Goal: Check status: Check status

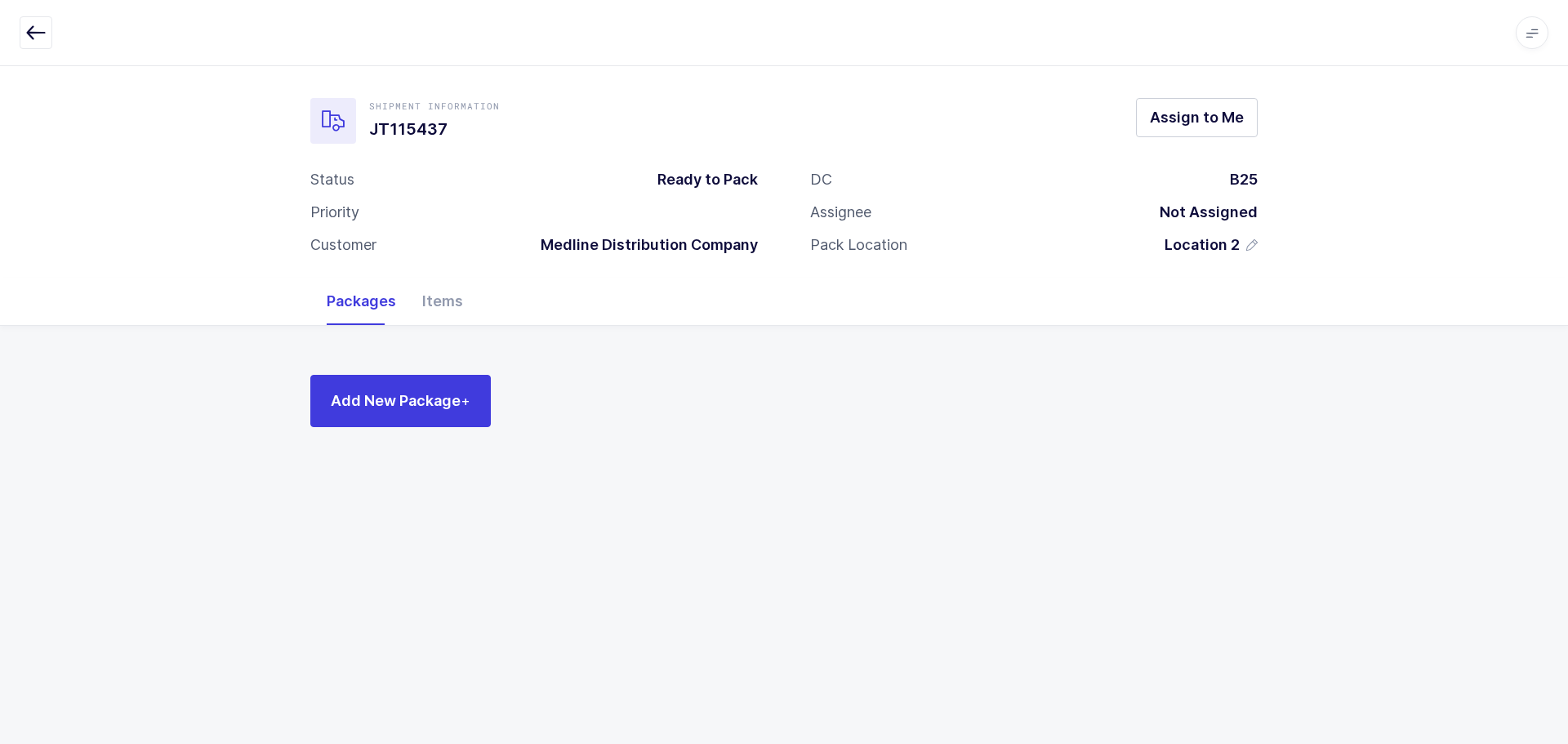
click at [30, 25] on icon "button" at bounding box center [36, 33] width 20 height 20
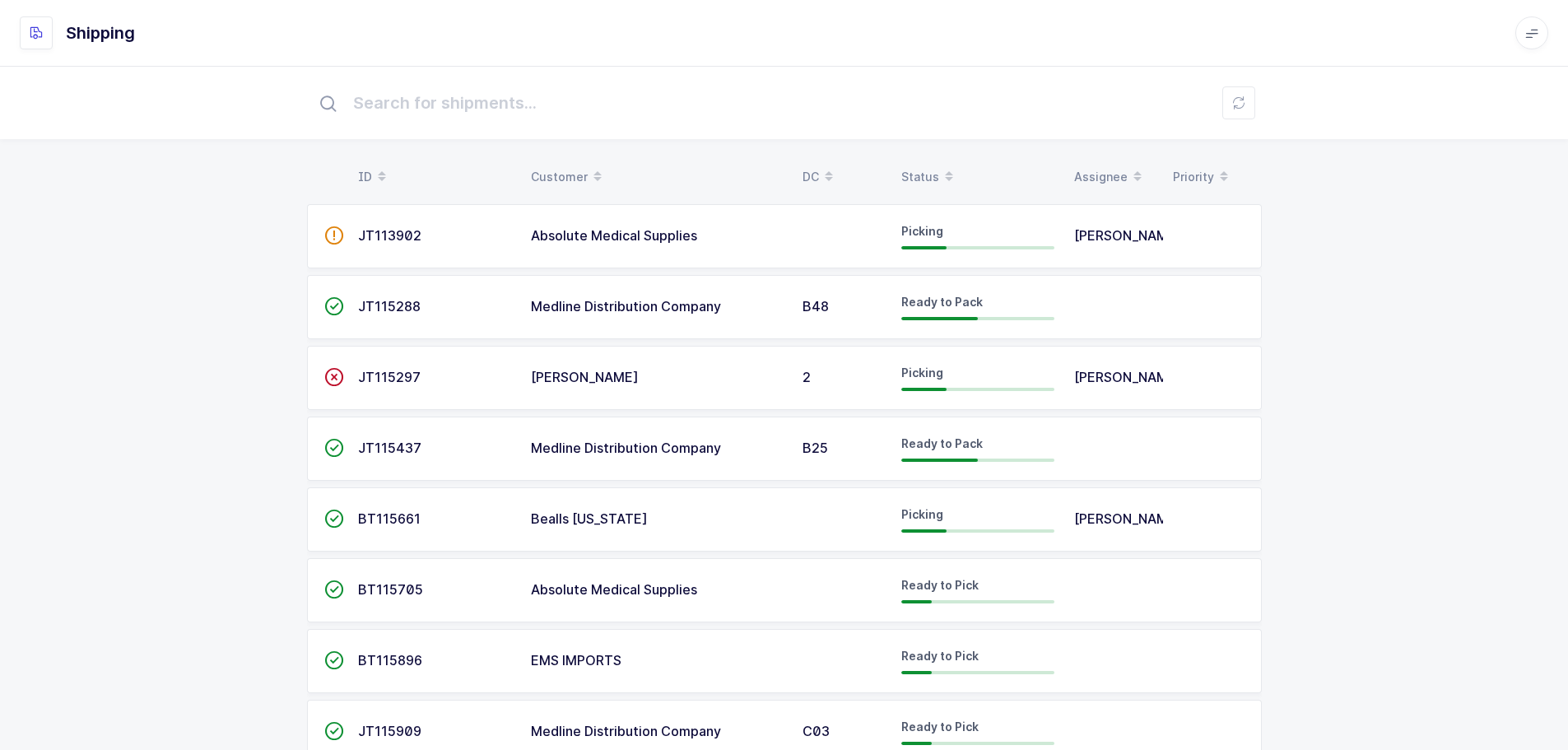
click at [914, 172] on div "Status" at bounding box center [977, 177] width 153 height 28
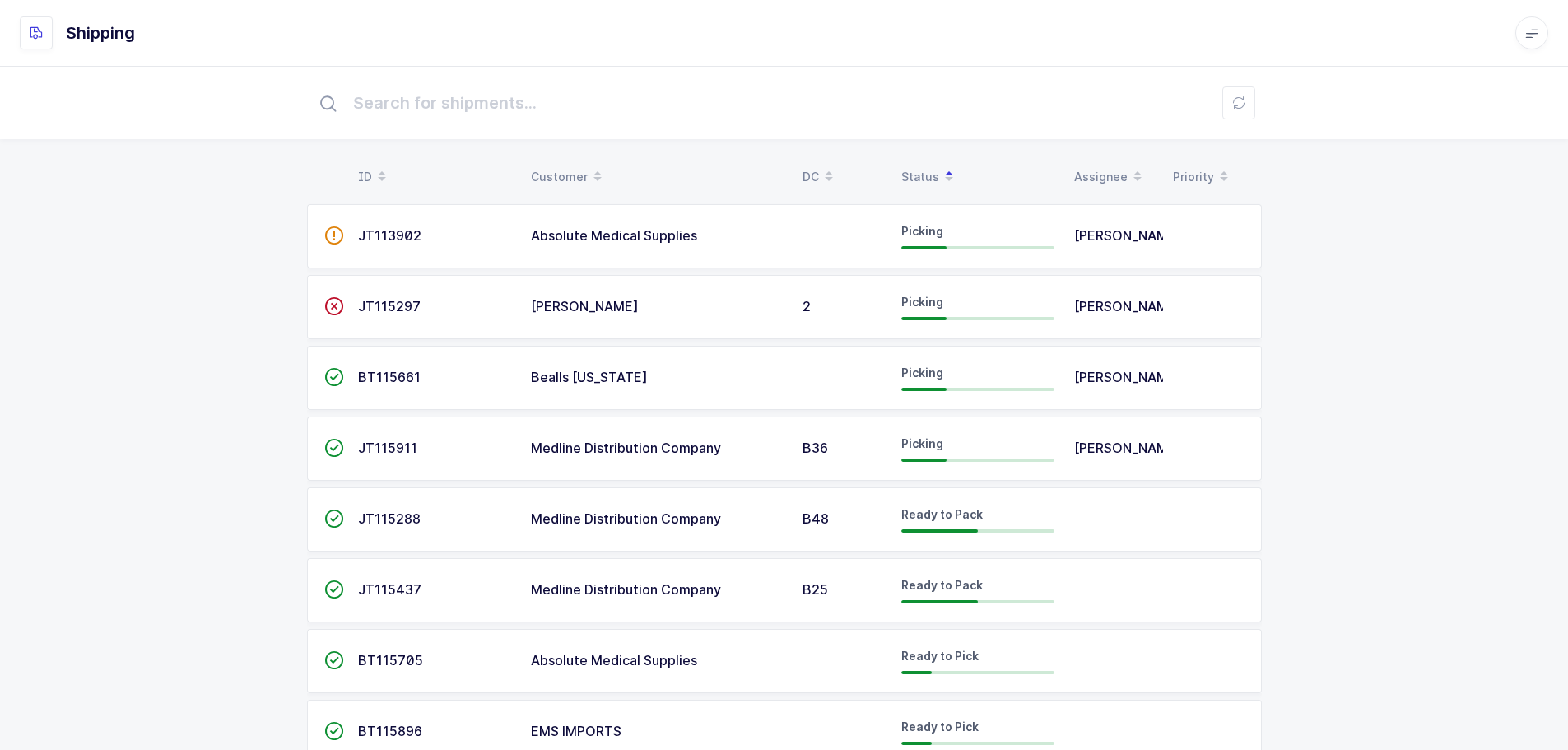
scroll to position [127, 0]
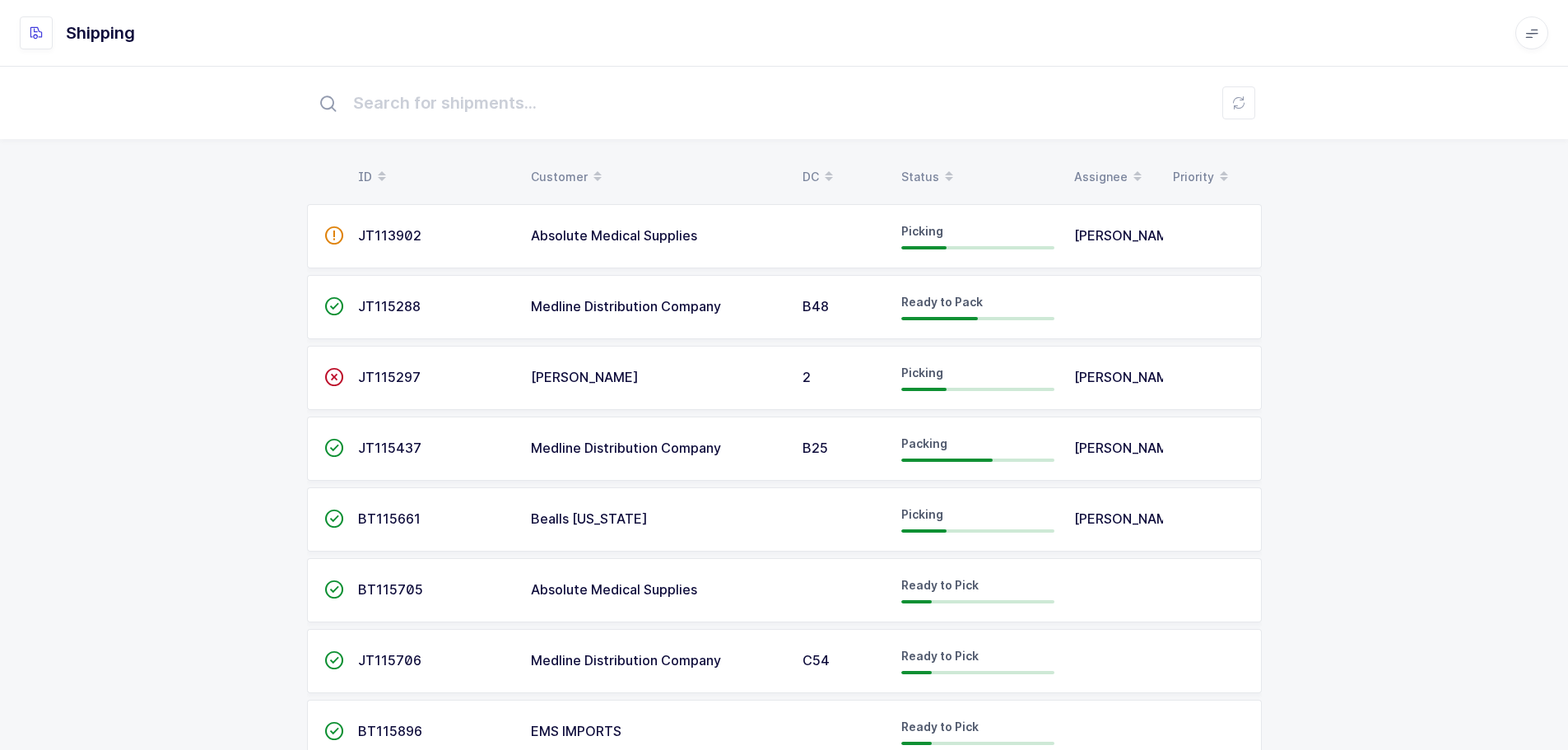
click at [923, 172] on div "Status" at bounding box center [977, 177] width 153 height 28
click at [924, 166] on div "Status" at bounding box center [977, 177] width 153 height 28
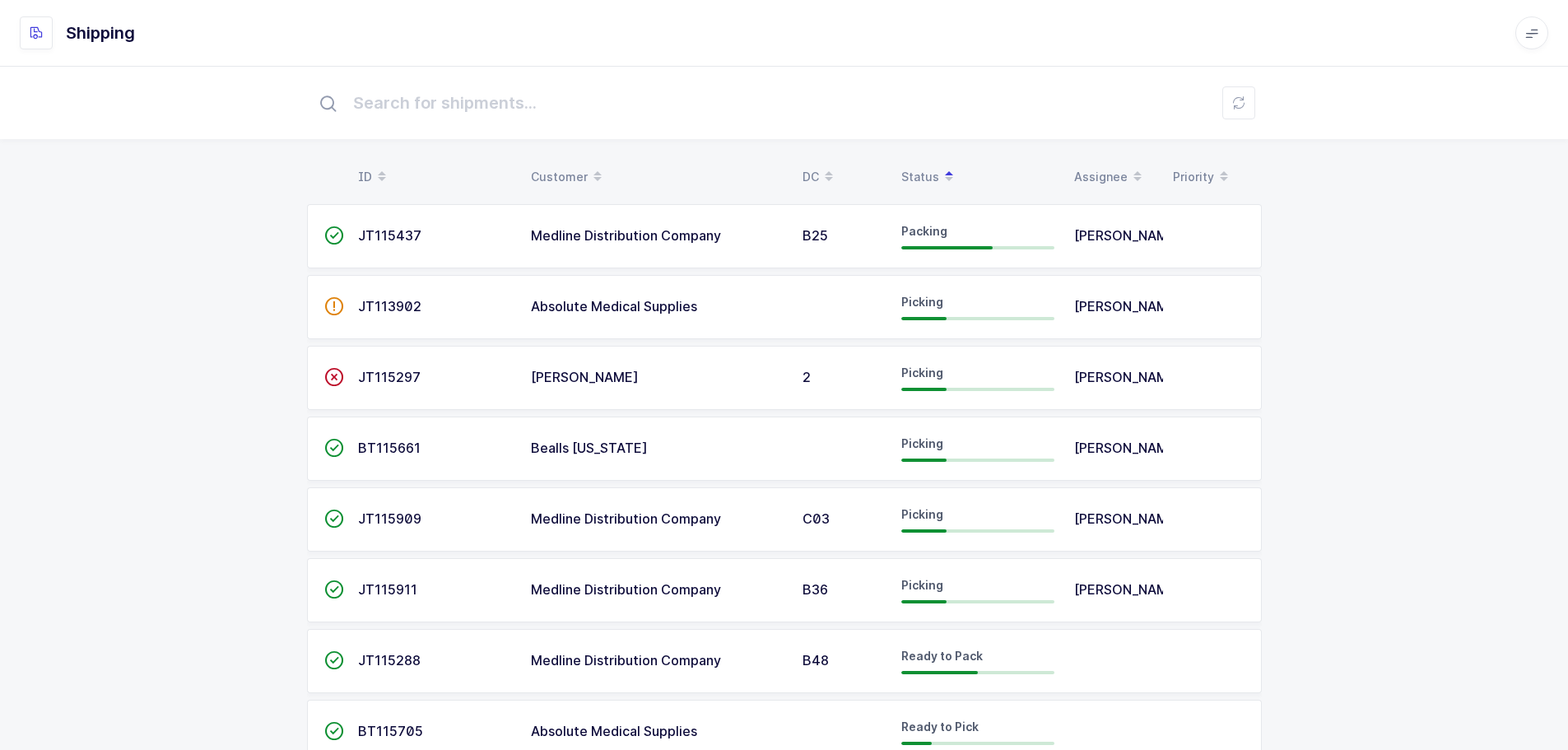
scroll to position [83, 0]
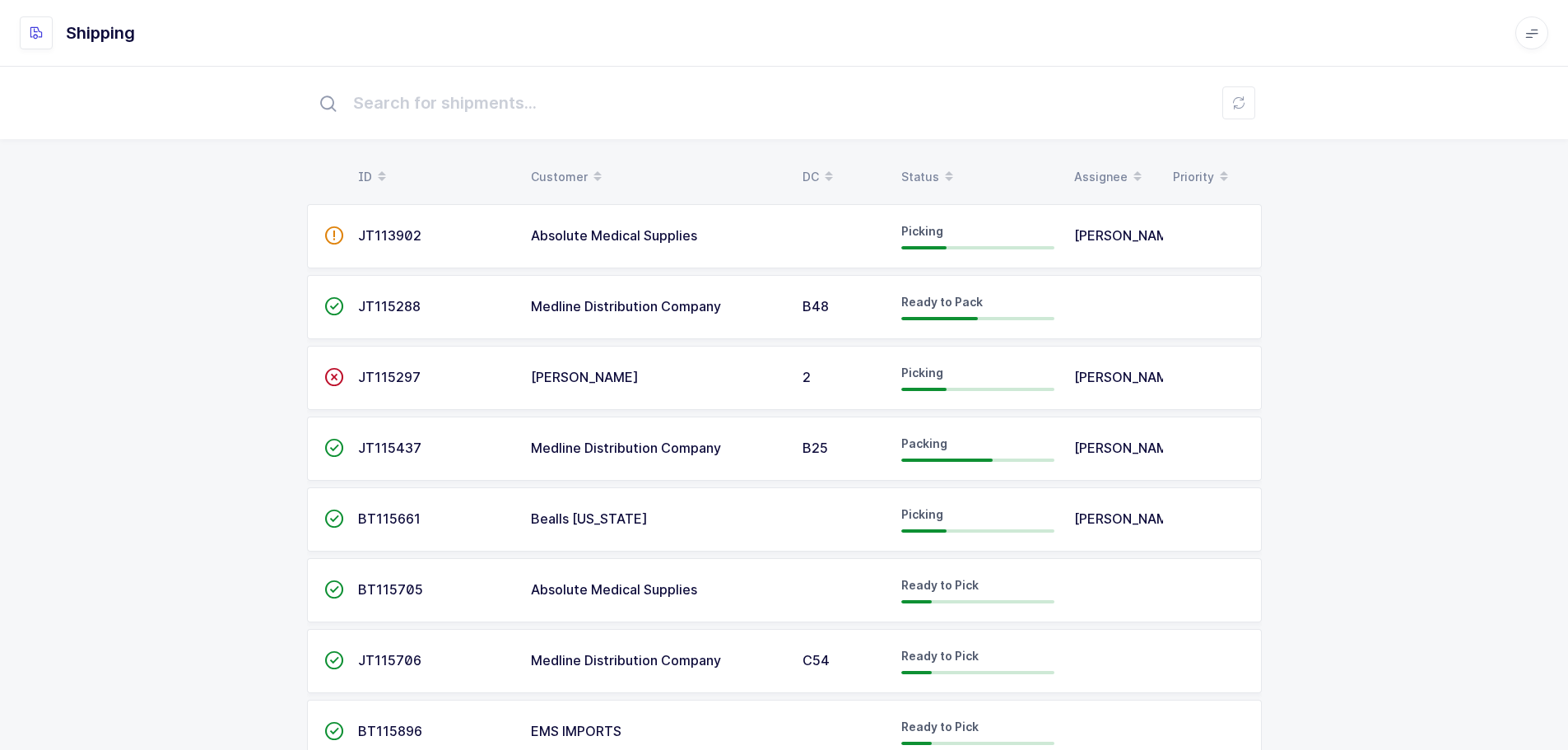
click at [941, 170] on span at bounding box center [949, 177] width 20 height 28
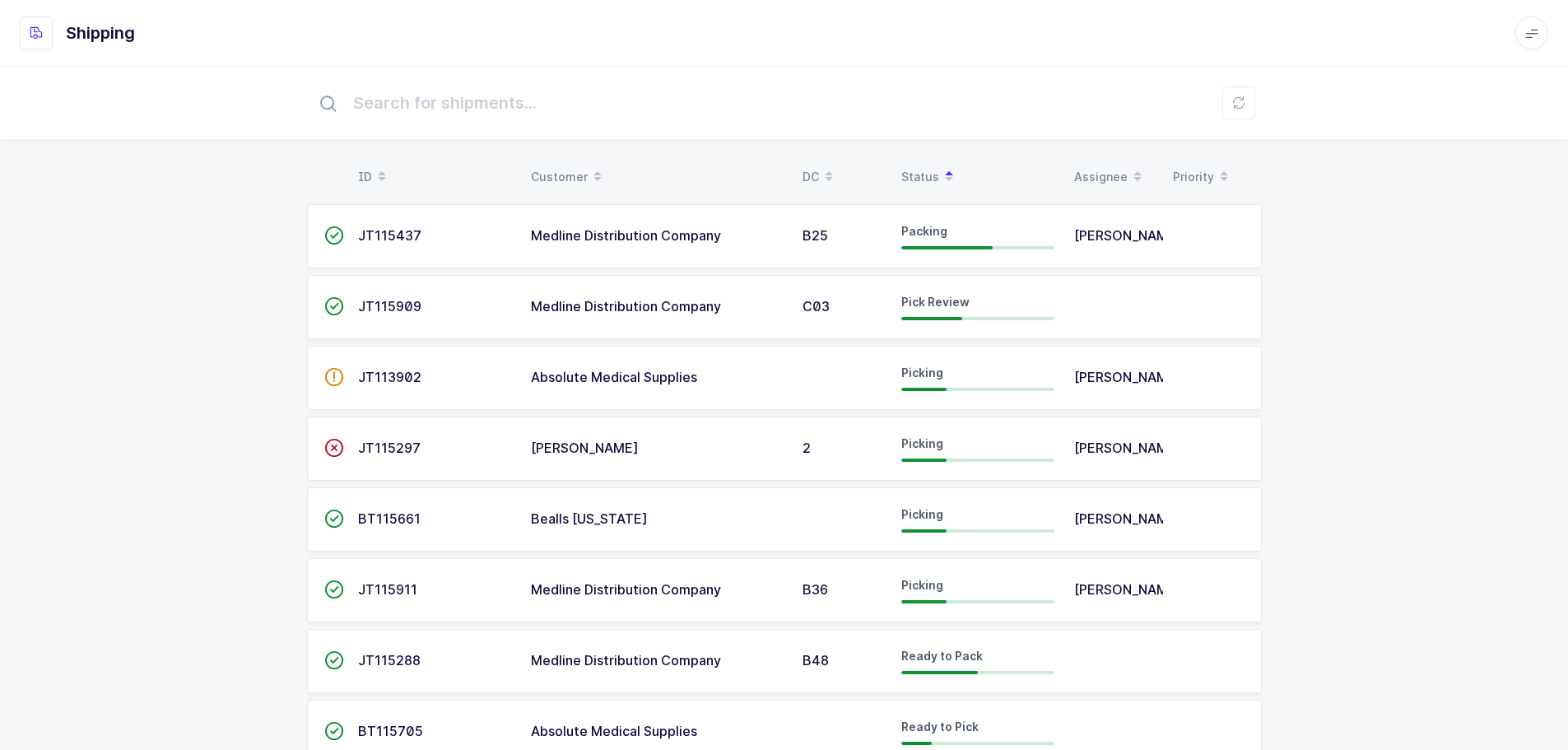
click at [390, 305] on span "JT115909" at bounding box center [389, 306] width 63 height 17
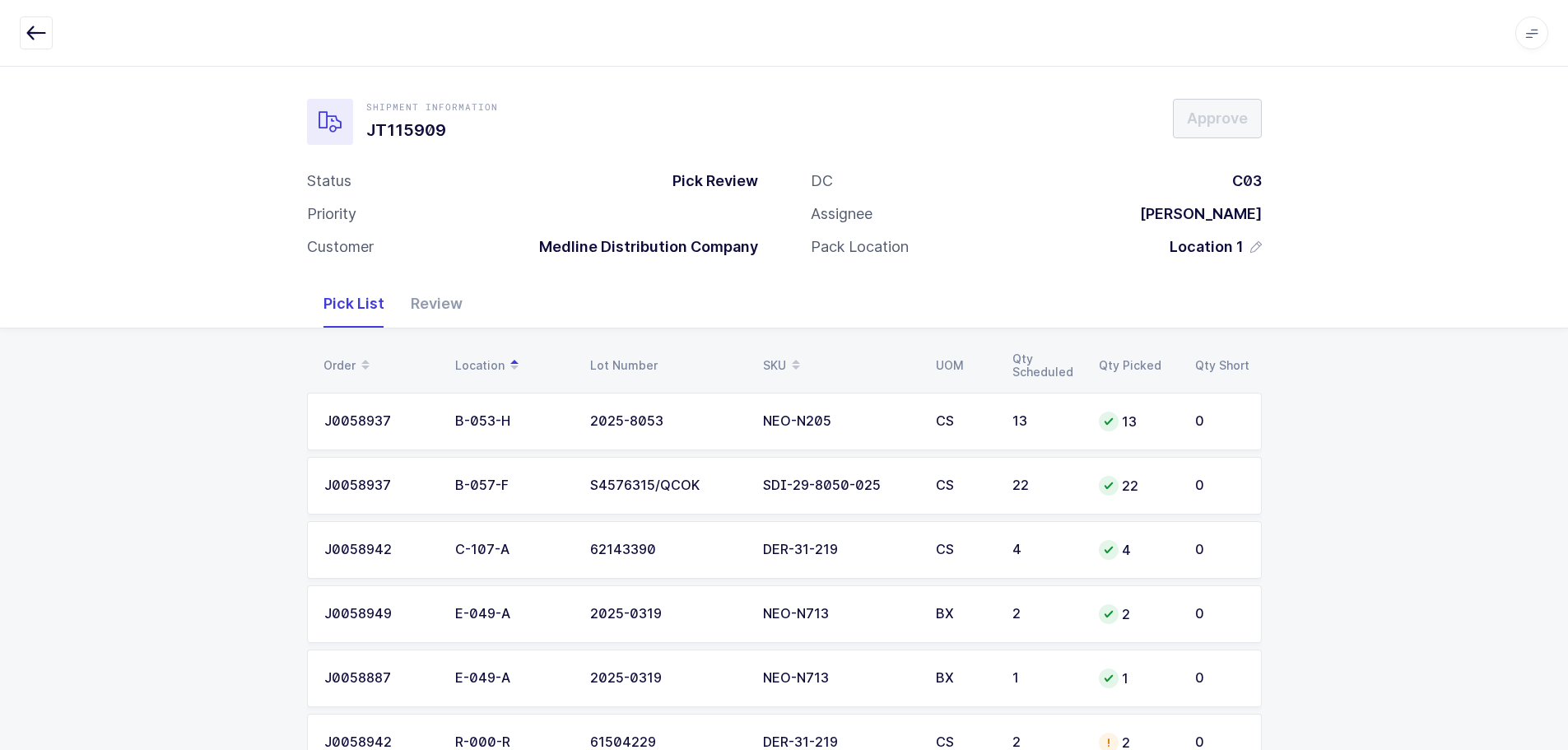
click at [28, 32] on icon "button" at bounding box center [37, 33] width 20 height 20
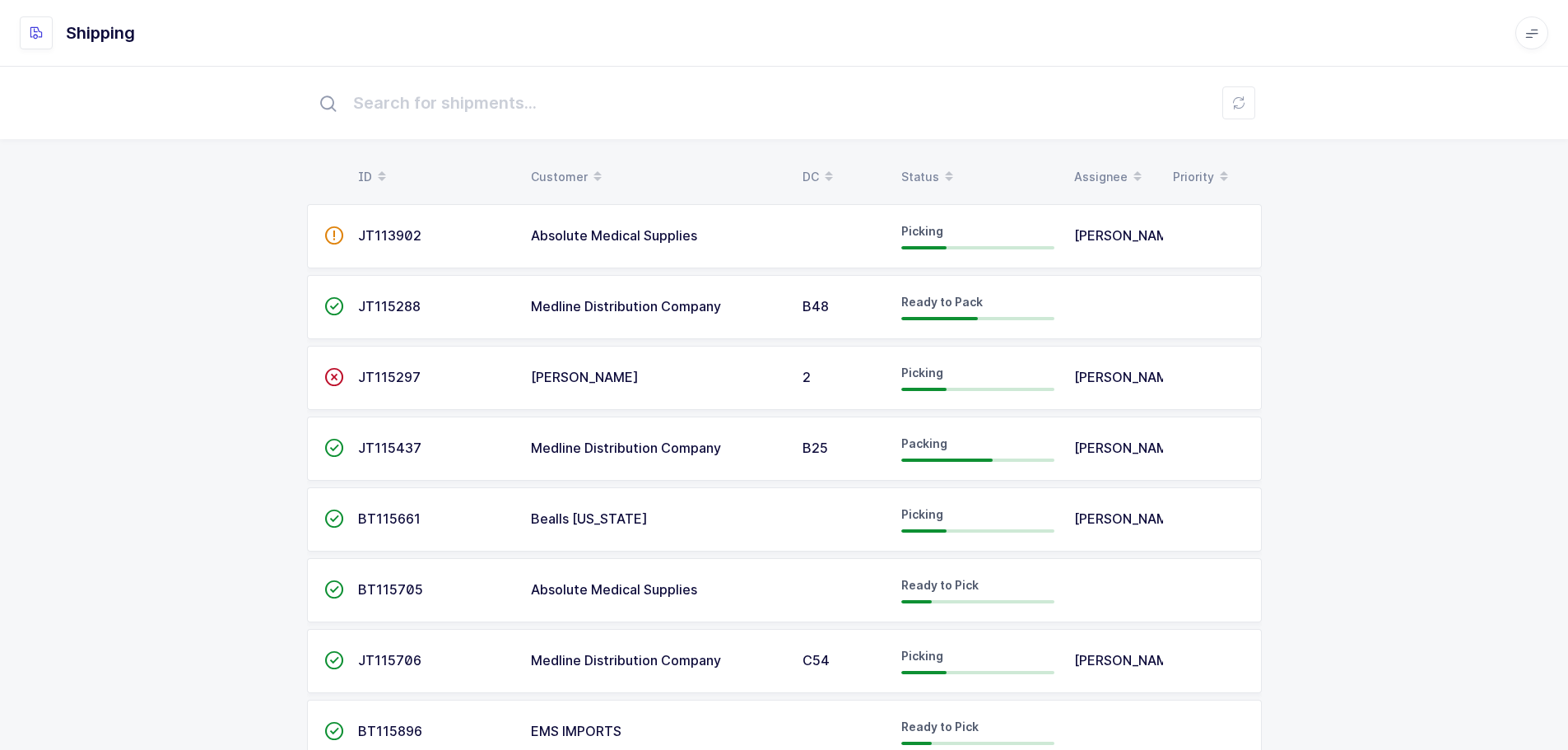
click at [933, 178] on div "Status" at bounding box center [977, 177] width 153 height 28
click at [918, 165] on div "Status" at bounding box center [977, 177] width 153 height 28
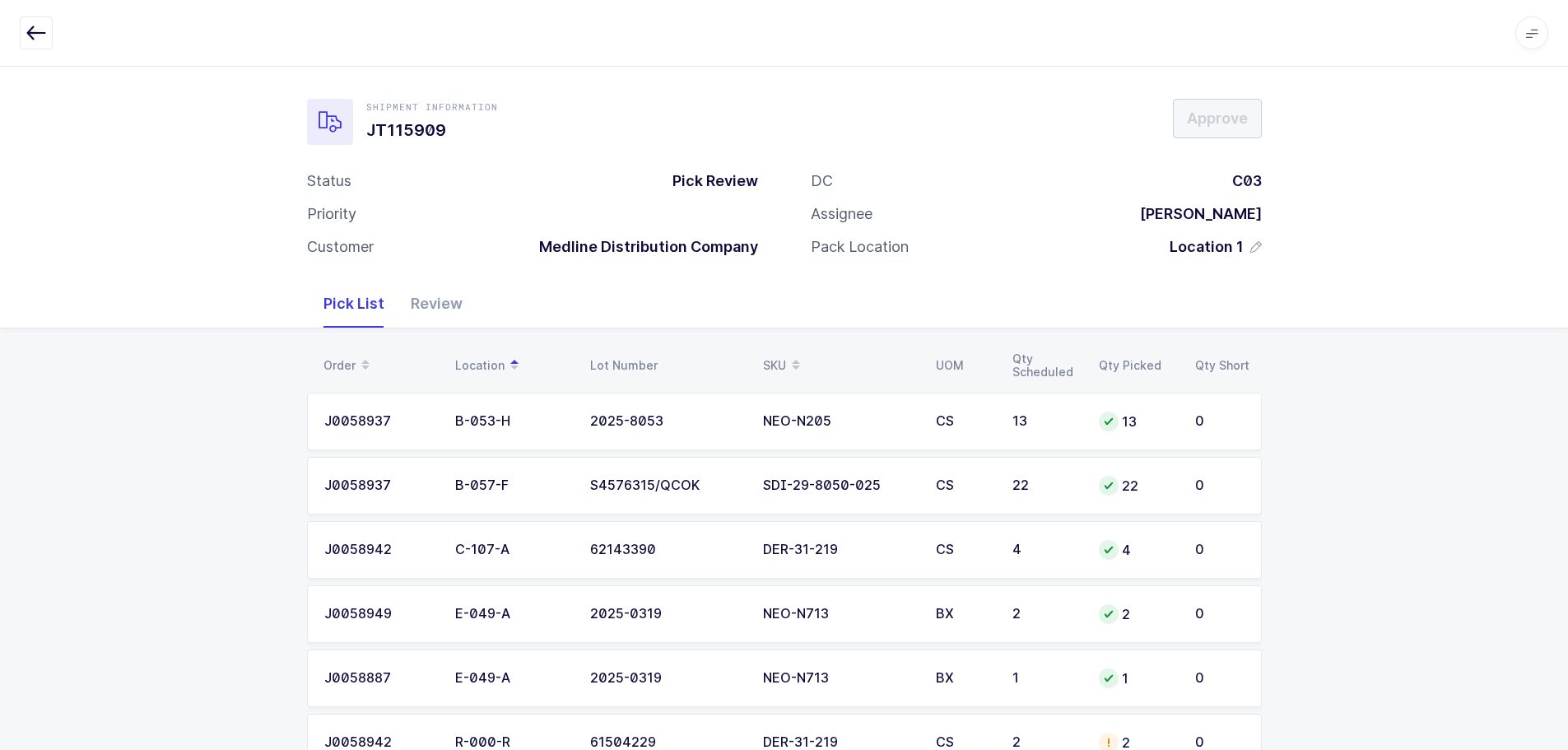
click at [36, 42] on button "button" at bounding box center [37, 33] width 33 height 33
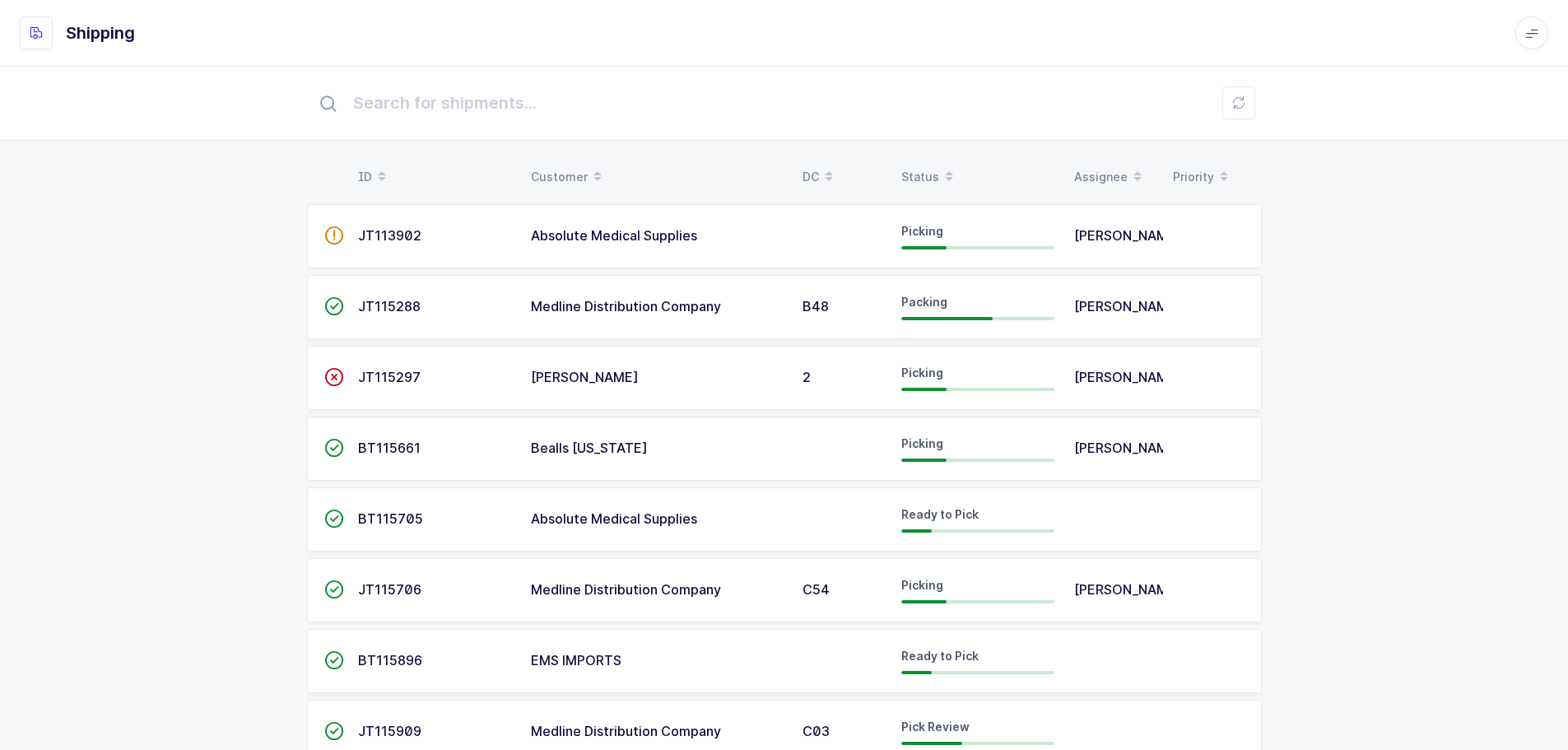
click at [931, 174] on div "Status" at bounding box center [977, 177] width 153 height 28
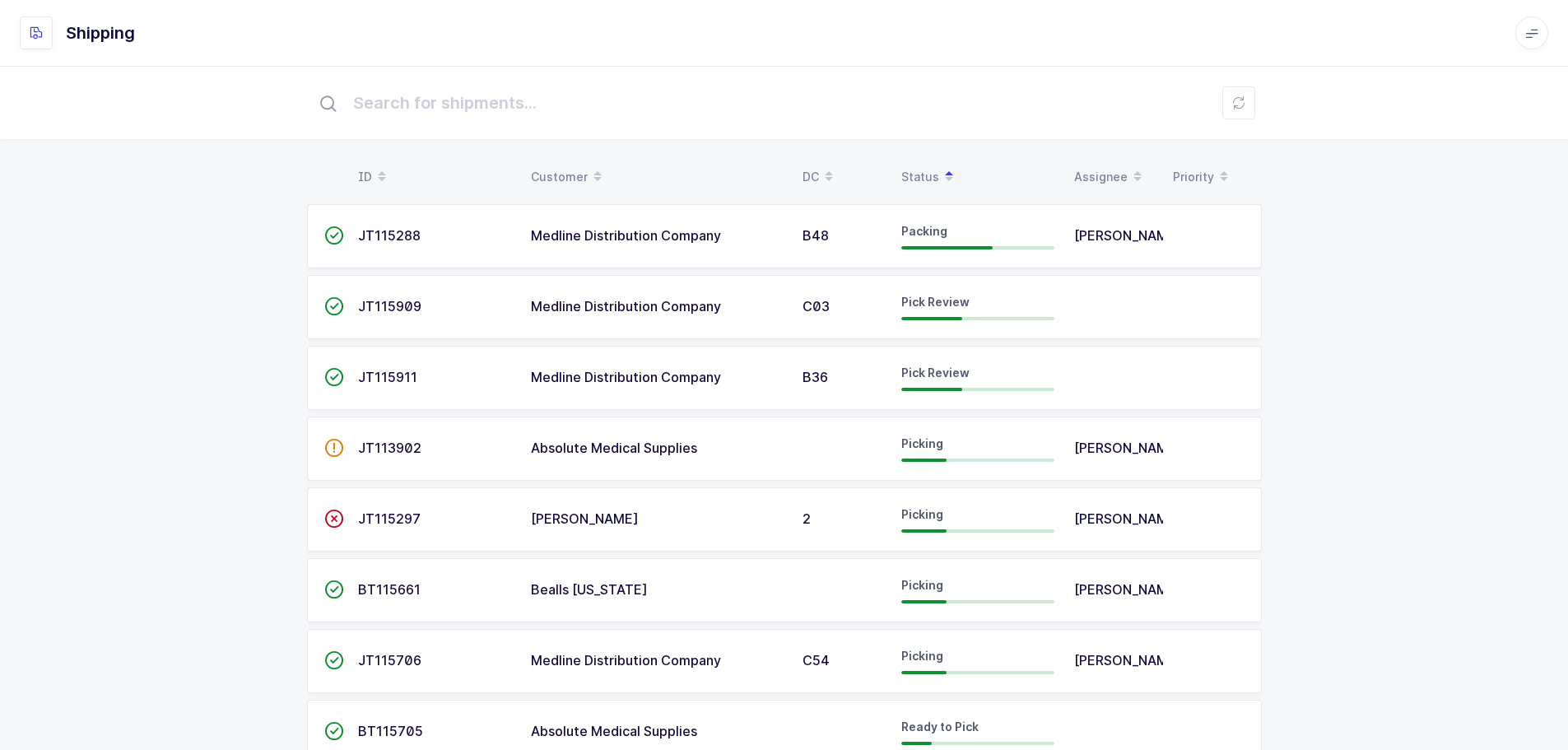
click at [799, 315] on td "C03" at bounding box center [842, 307] width 99 height 64
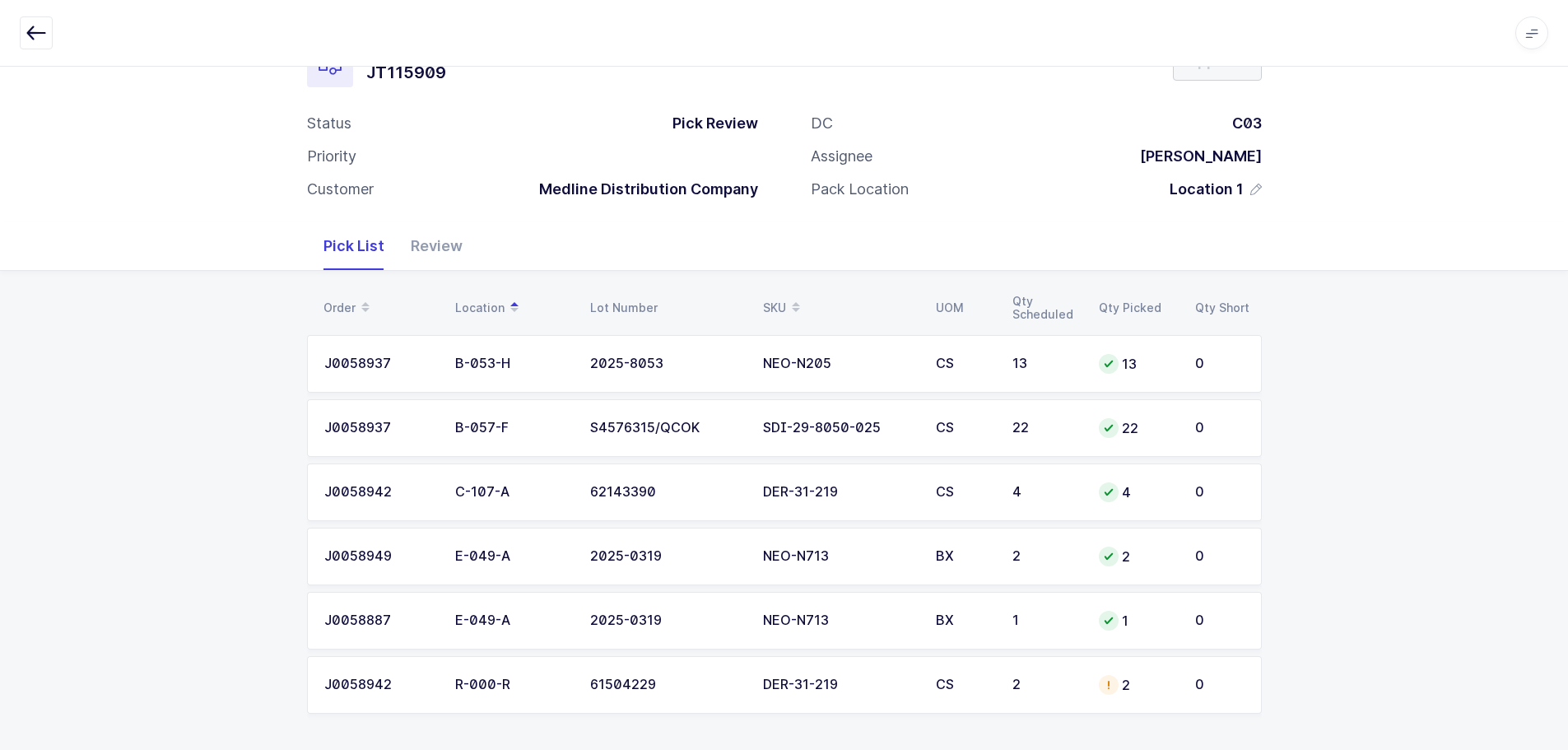
scroll to position [61, 0]
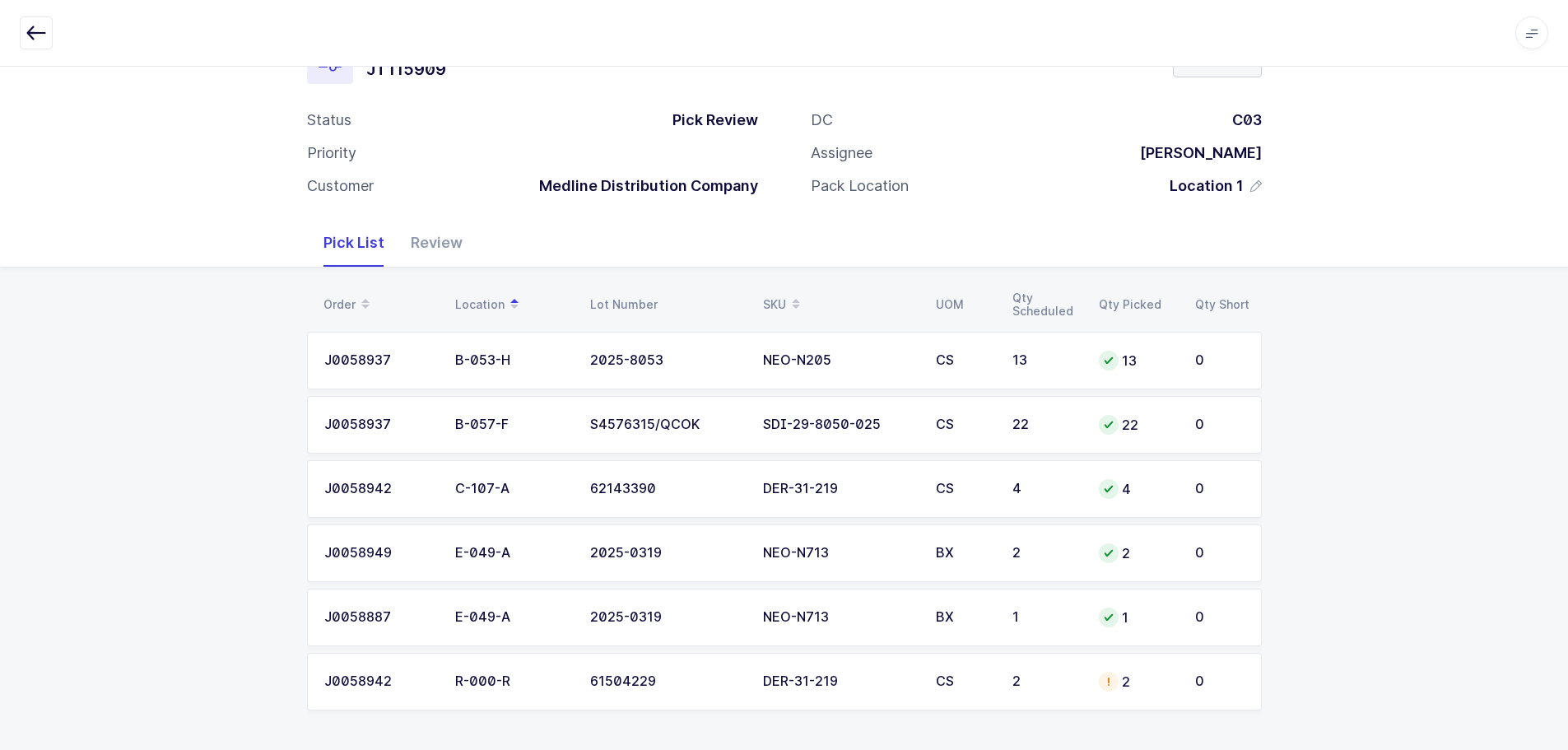
click at [1051, 678] on div "2" at bounding box center [1045, 681] width 67 height 15
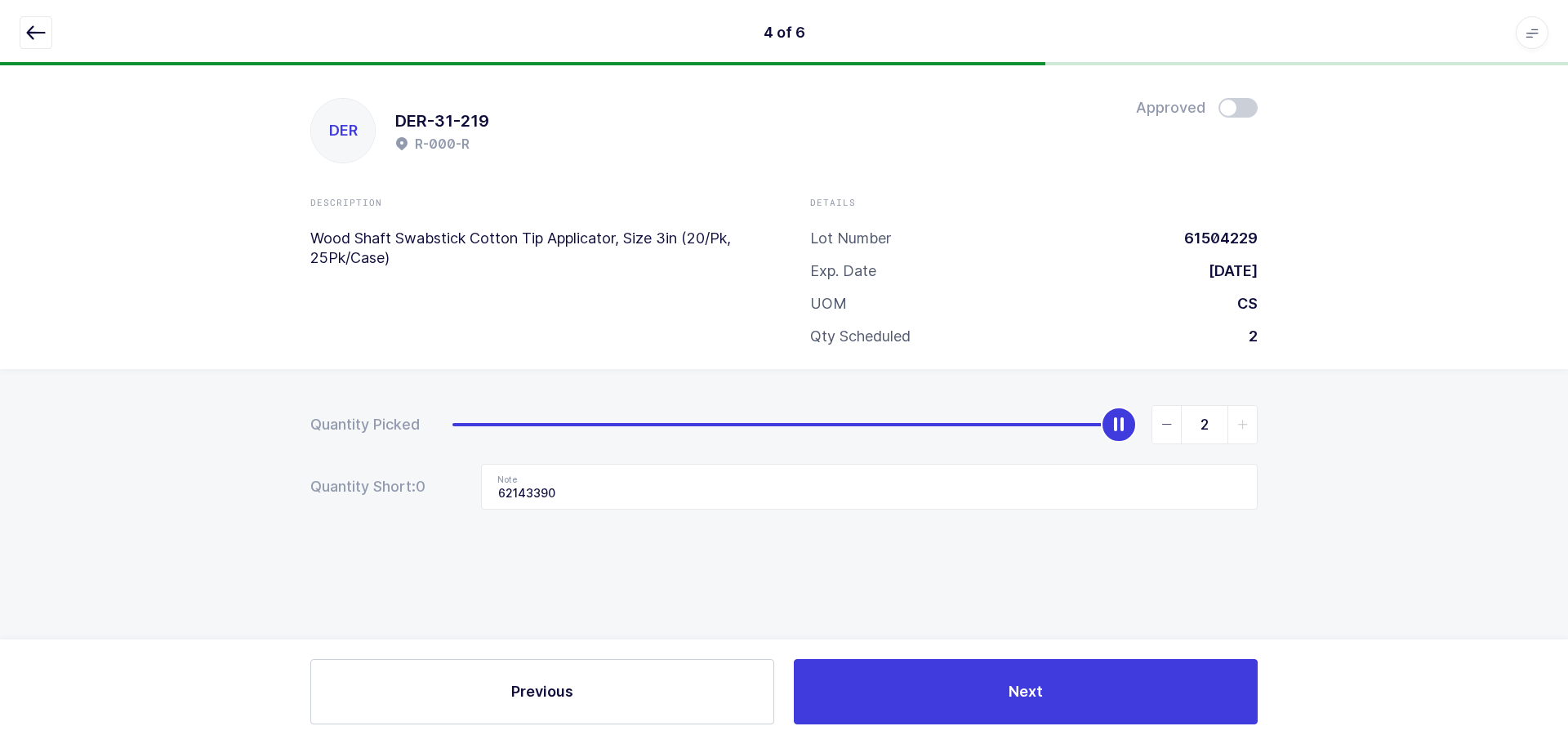
type input "0"
drag, startPoint x: 1118, startPoint y: 414, endPoint x: 238, endPoint y: 421, distance: 880.0
click at [238, 421] on div "Quantity Picked 0 Quantity Short: 0 Note 62143390" at bounding box center [784, 514] width 1568 height 290
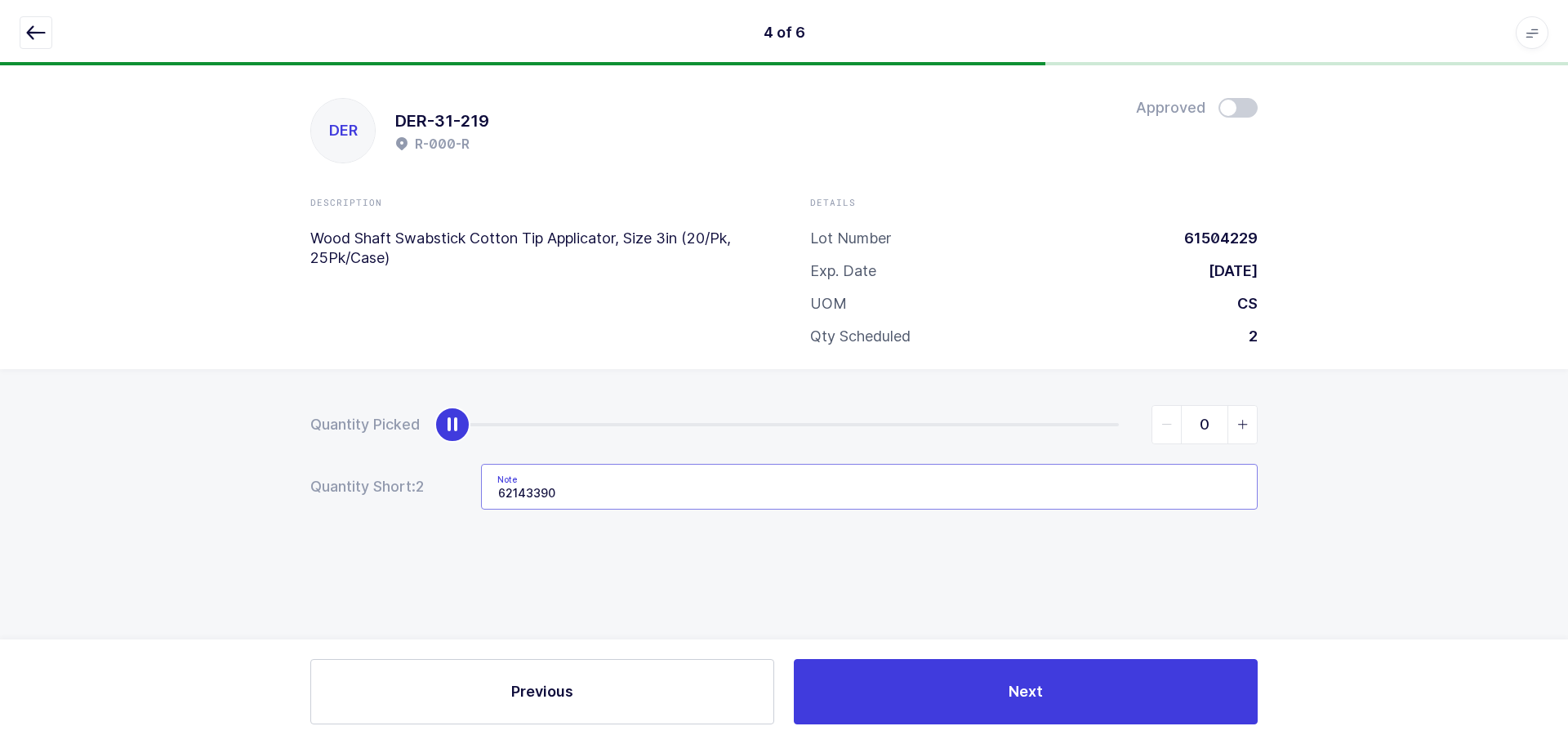
drag, startPoint x: 594, startPoint y: 505, endPoint x: 405, endPoint y: 498, distance: 189.1
click at [405, 498] on div "Quantity Short: 2 Note 62143390" at bounding box center [784, 487] width 947 height 45
click at [25, 23] on button "button" at bounding box center [36, 33] width 33 height 33
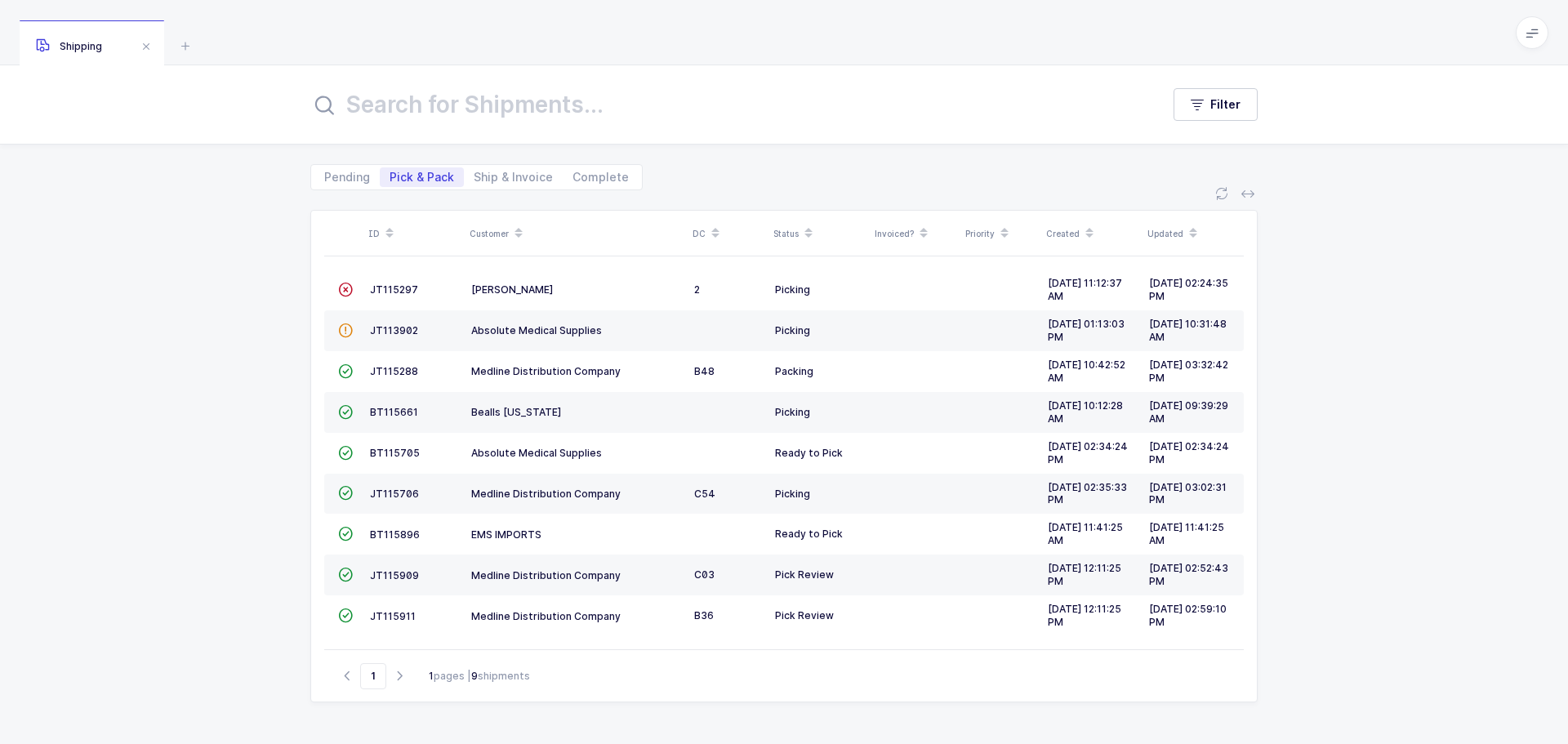
click at [400, 576] on span "JT115909" at bounding box center [395, 574] width 49 height 12
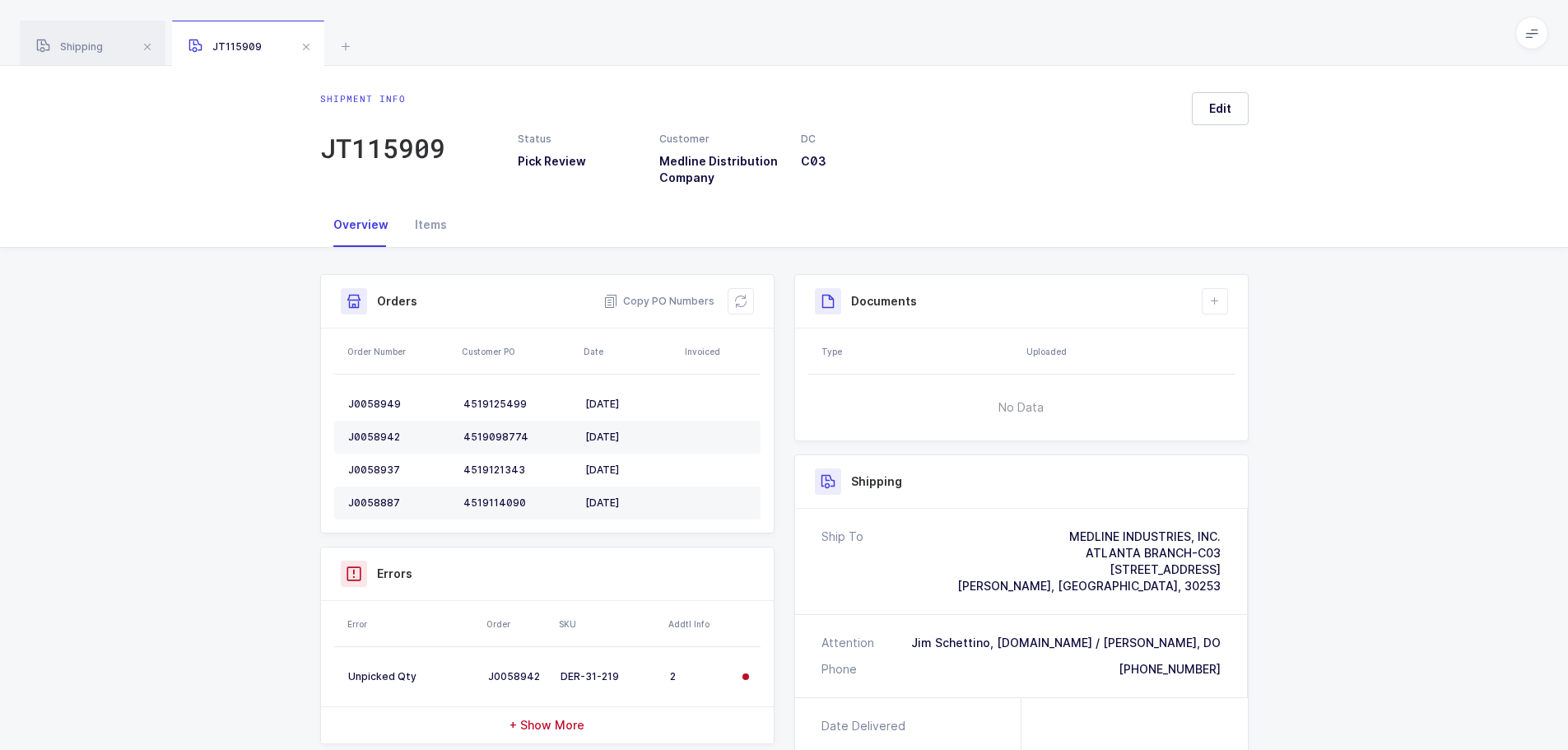
click at [733, 299] on button at bounding box center [740, 301] width 27 height 27
click at [740, 302] on icon at bounding box center [740, 301] width 13 height 13
click at [300, 44] on span at bounding box center [306, 47] width 20 height 20
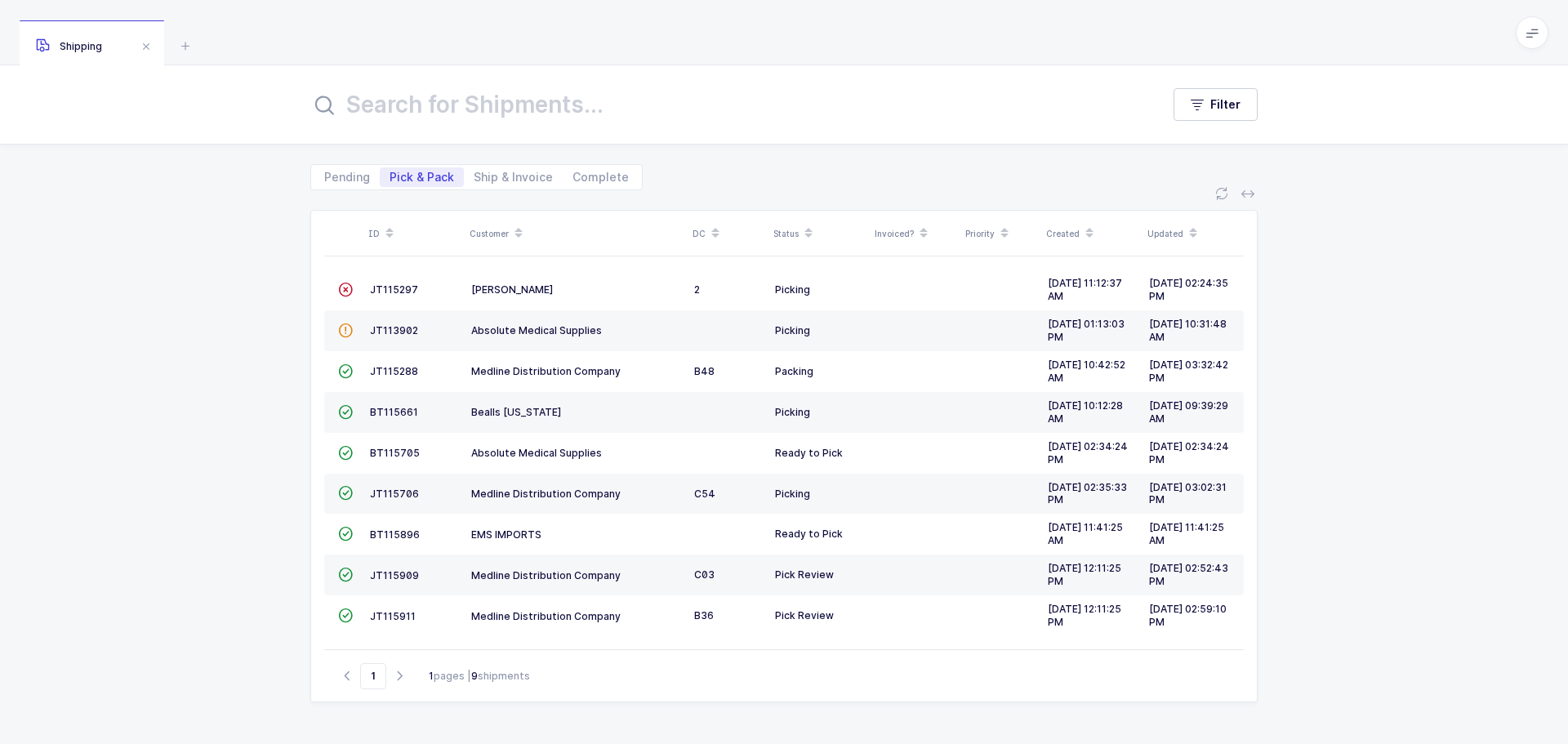
click at [395, 617] on span "JT115911" at bounding box center [393, 615] width 46 height 12
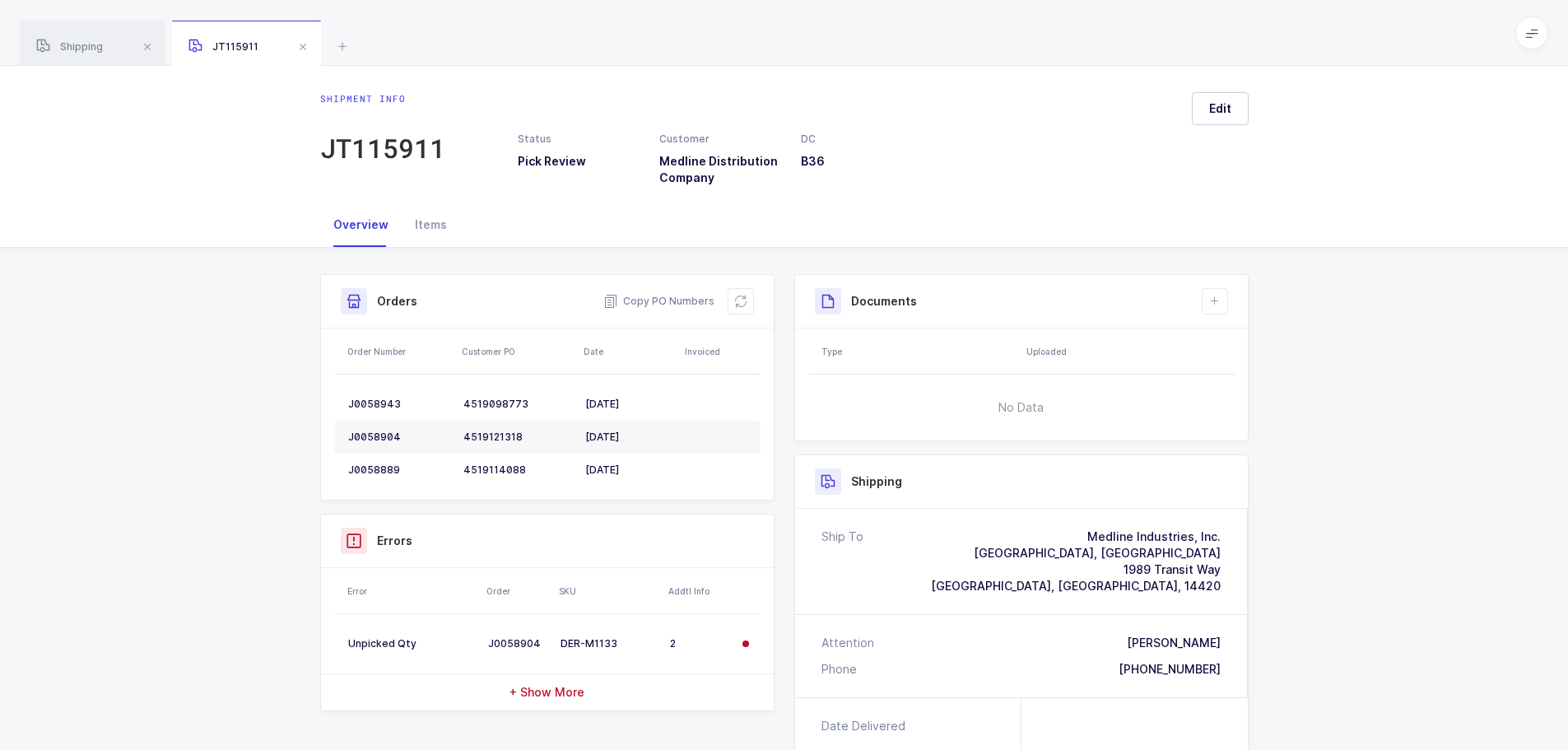
click at [740, 299] on icon at bounding box center [740, 301] width 13 height 13
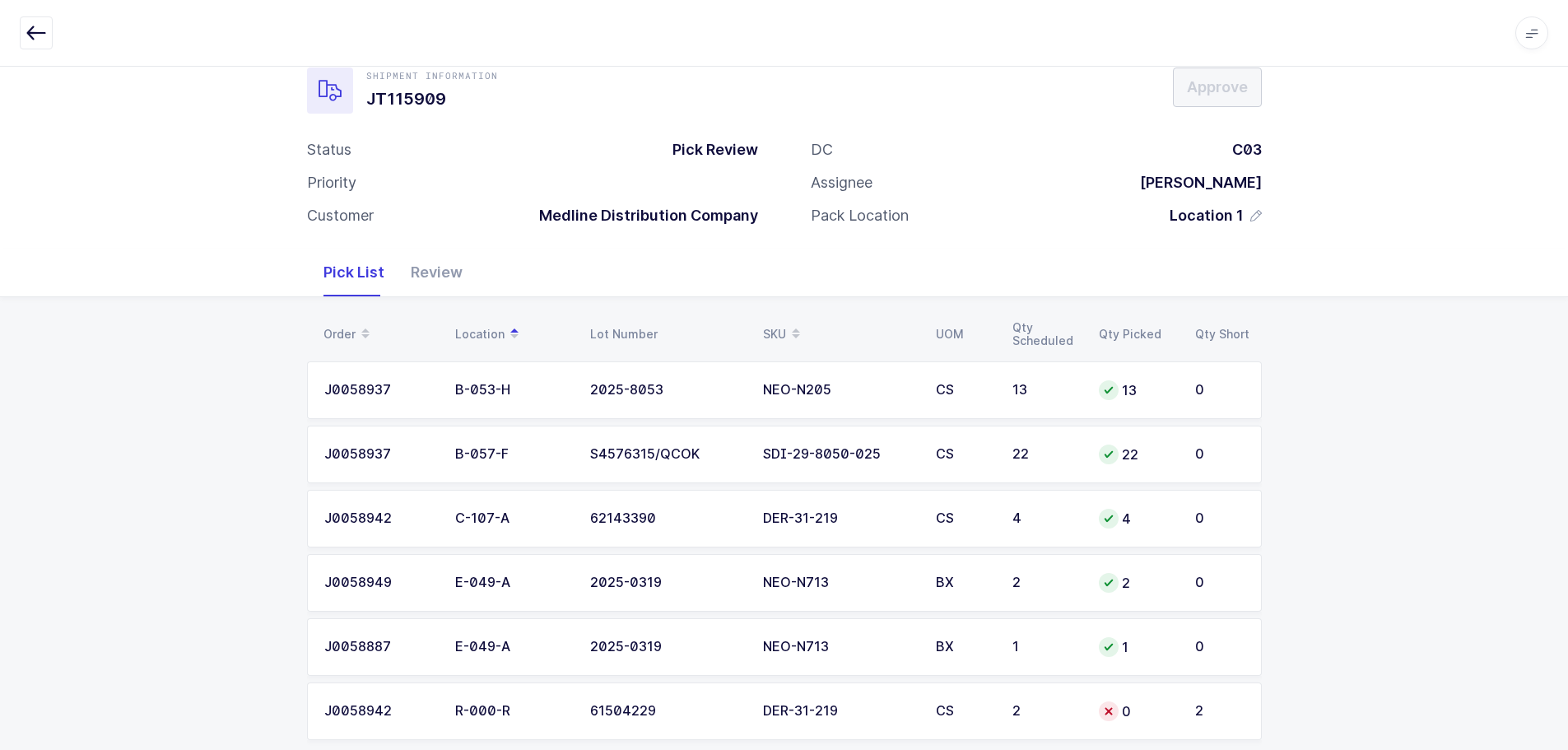
scroll to position [61, 0]
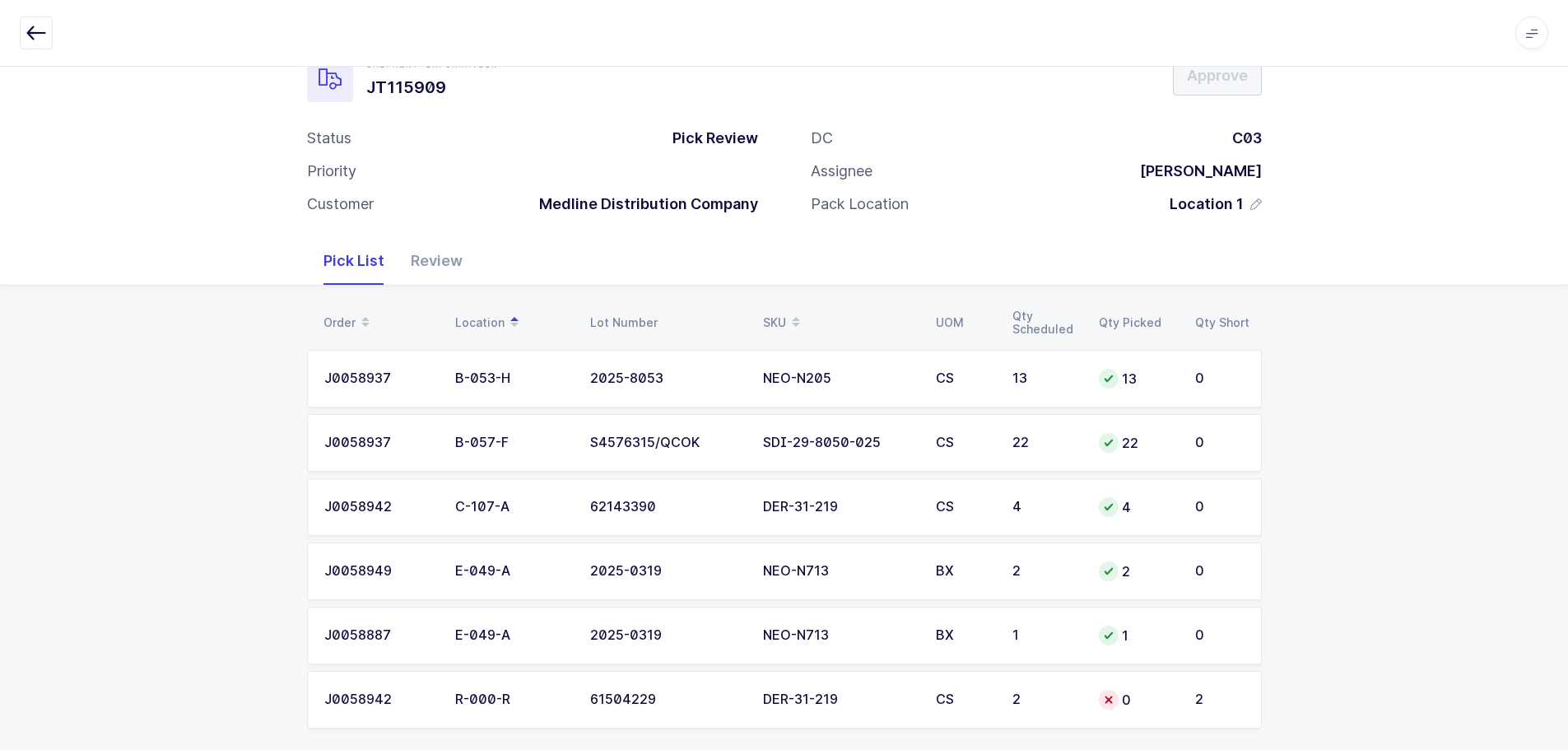
scroll to position [61, 0]
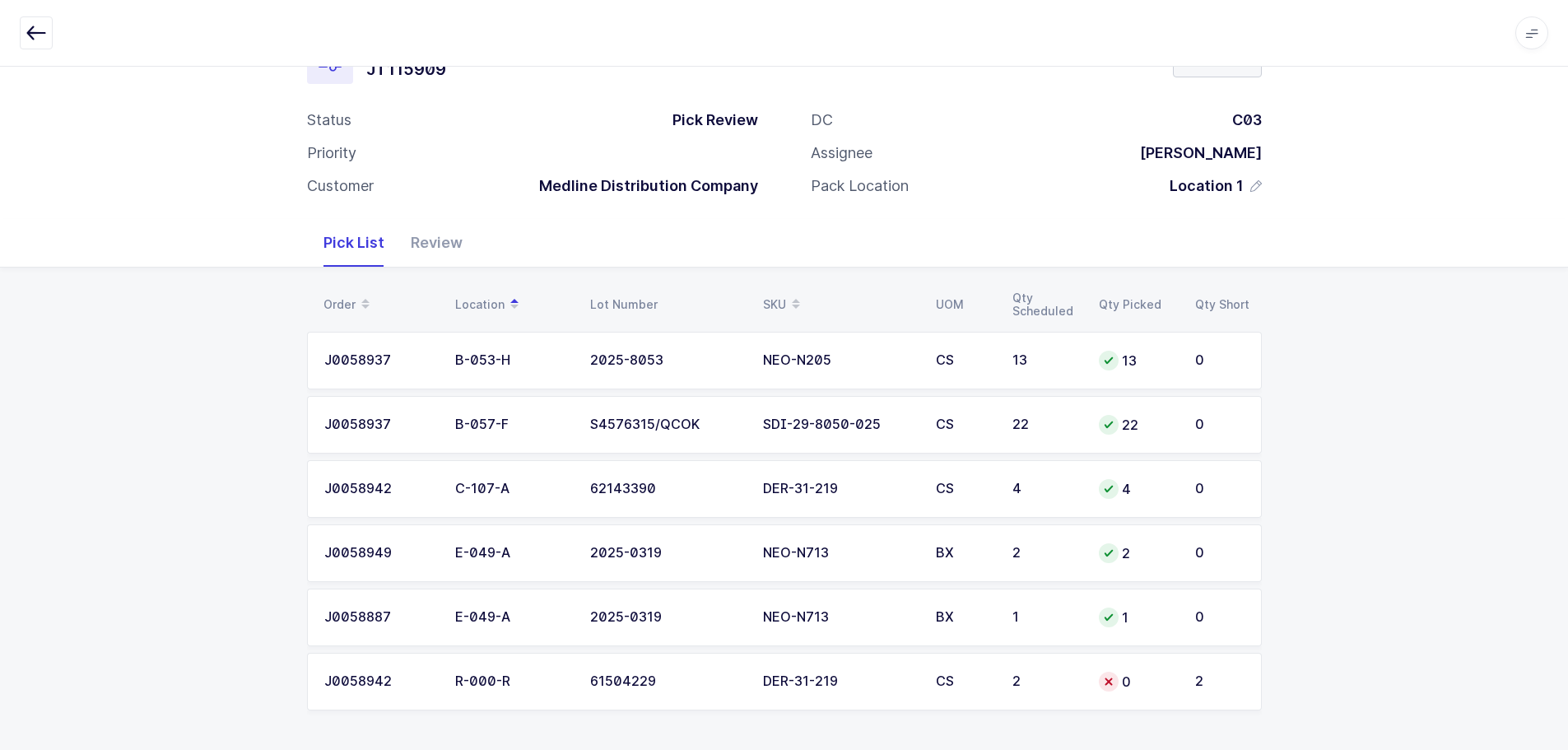
click at [981, 671] on td "CS" at bounding box center [964, 681] width 76 height 58
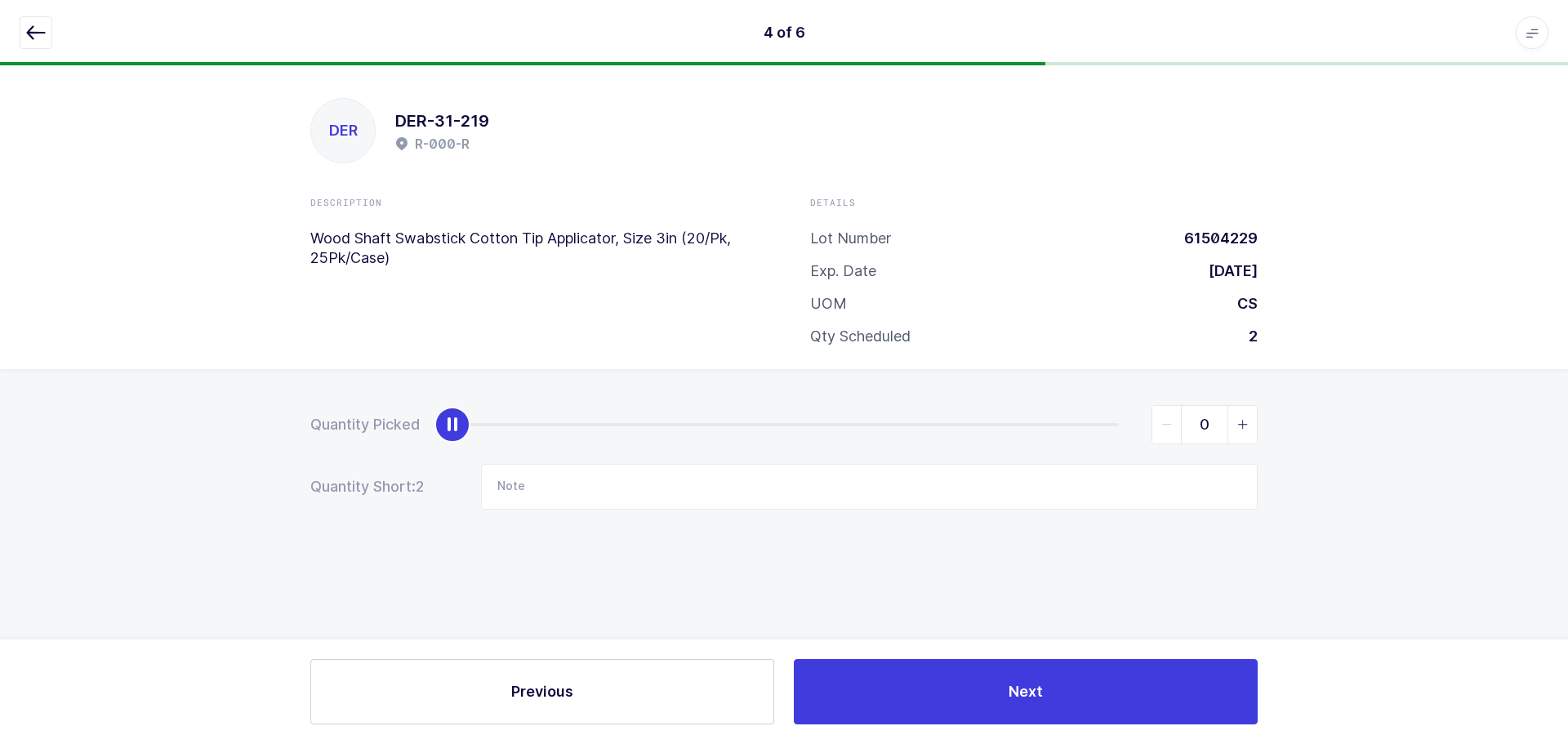
click at [32, 26] on icon "button" at bounding box center [36, 33] width 20 height 20
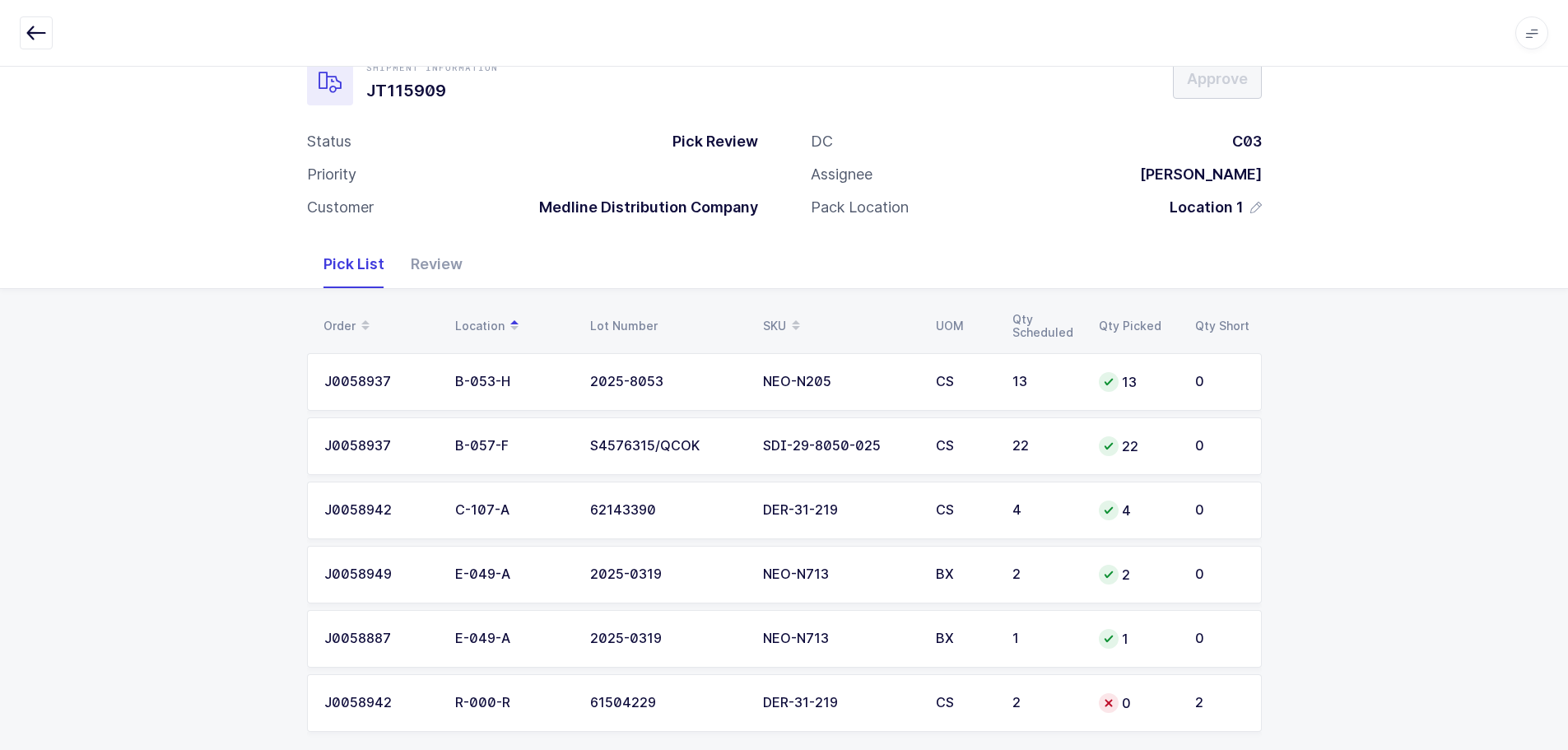
scroll to position [61, 0]
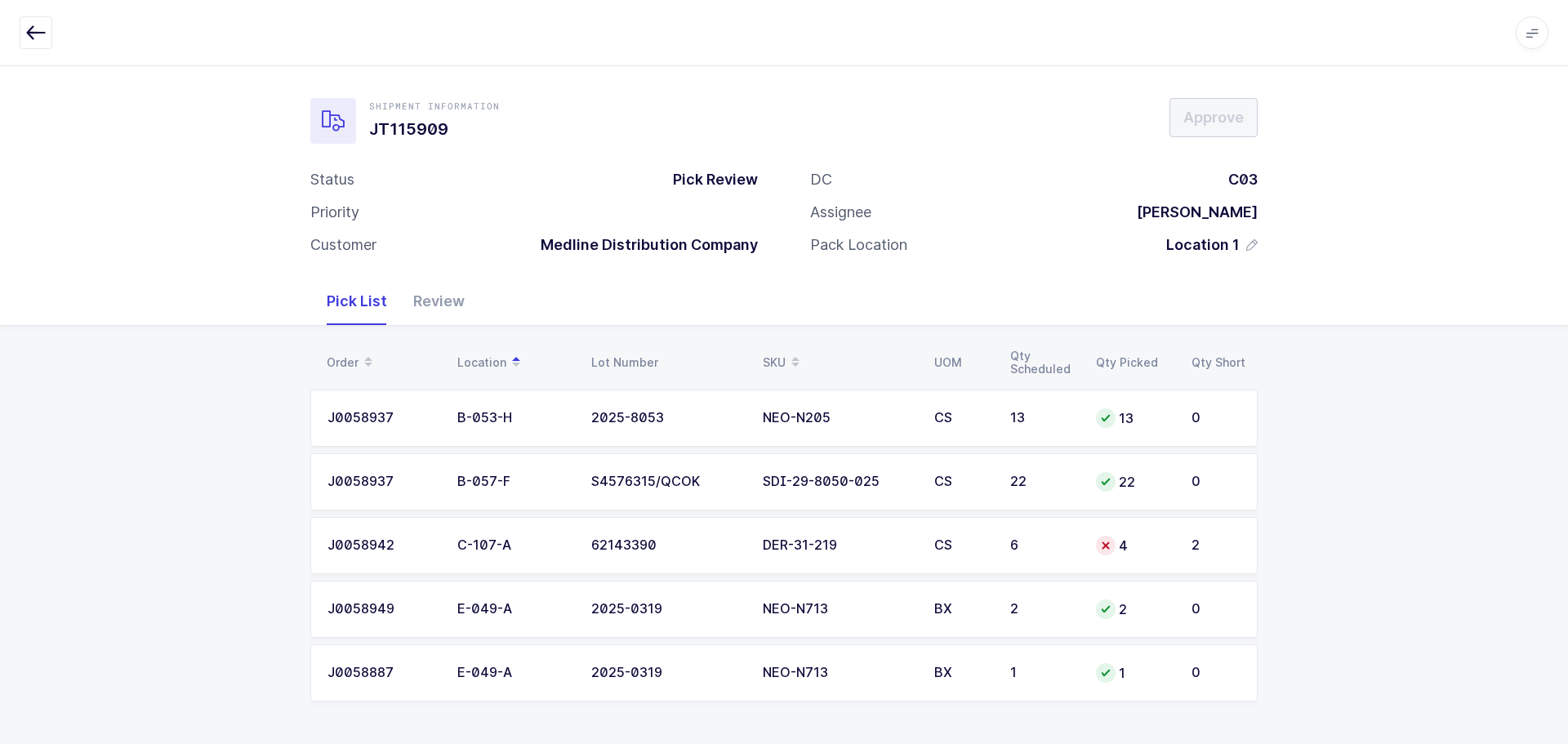
click at [1128, 531] on td "4" at bounding box center [1134, 545] width 96 height 57
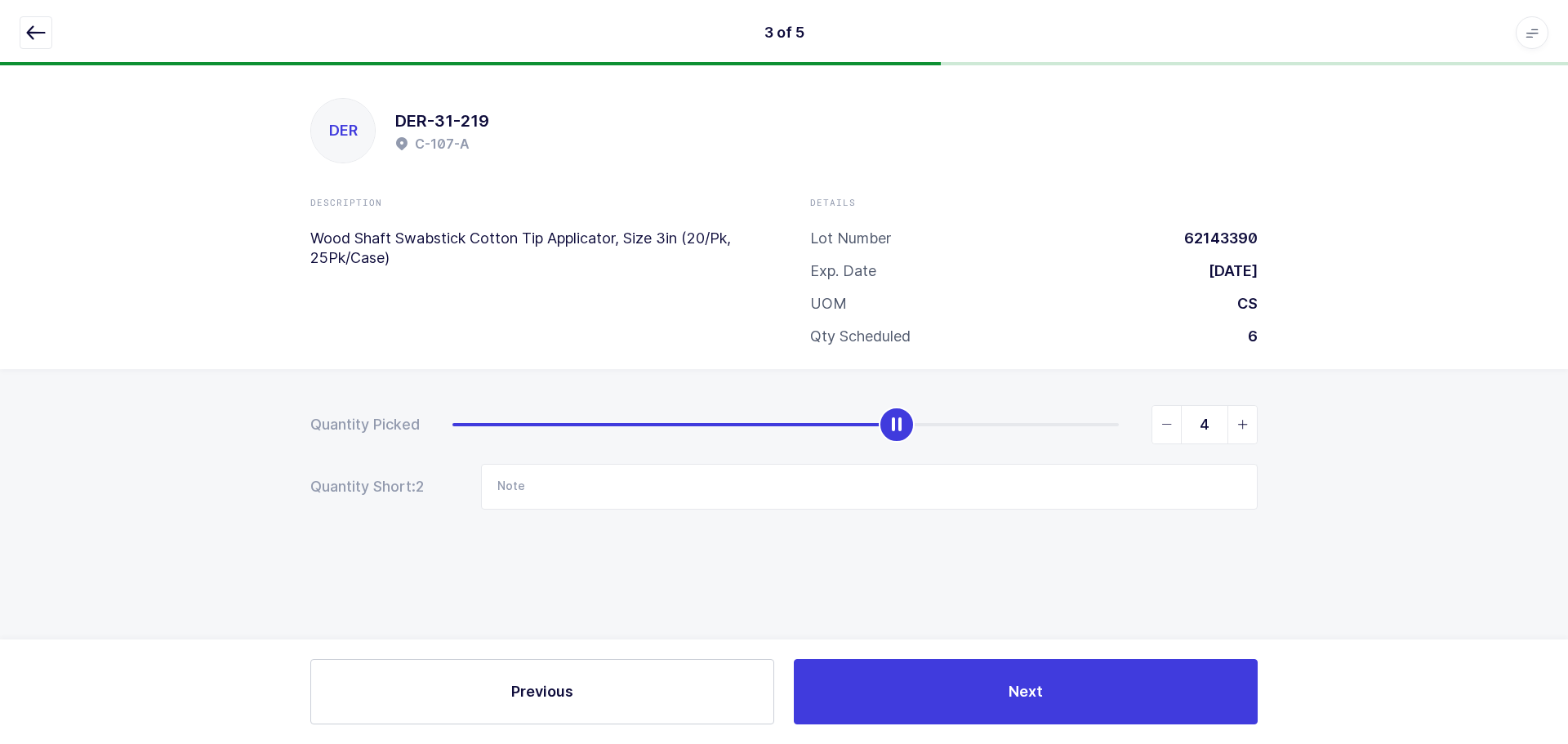
type input "6"
drag, startPoint x: 905, startPoint y: 425, endPoint x: 1270, endPoint y: 433, distance: 365.1
click at [1269, 434] on div "Quantity Picked 6 Quantity Short: 0 Note" at bounding box center [784, 514] width 1568 height 290
click at [27, 21] on button "button" at bounding box center [36, 33] width 33 height 33
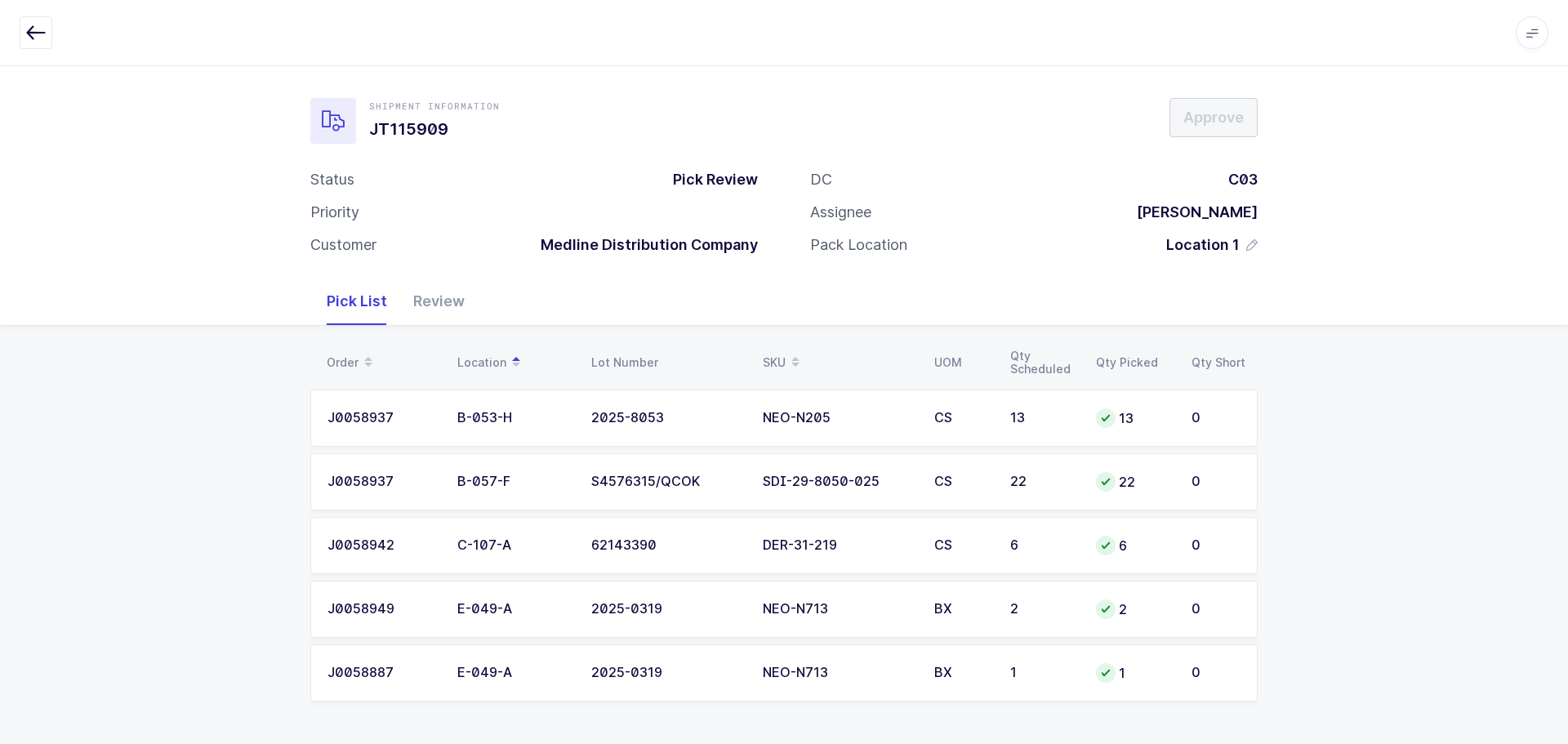
click at [457, 307] on div "Review" at bounding box center [439, 301] width 77 height 47
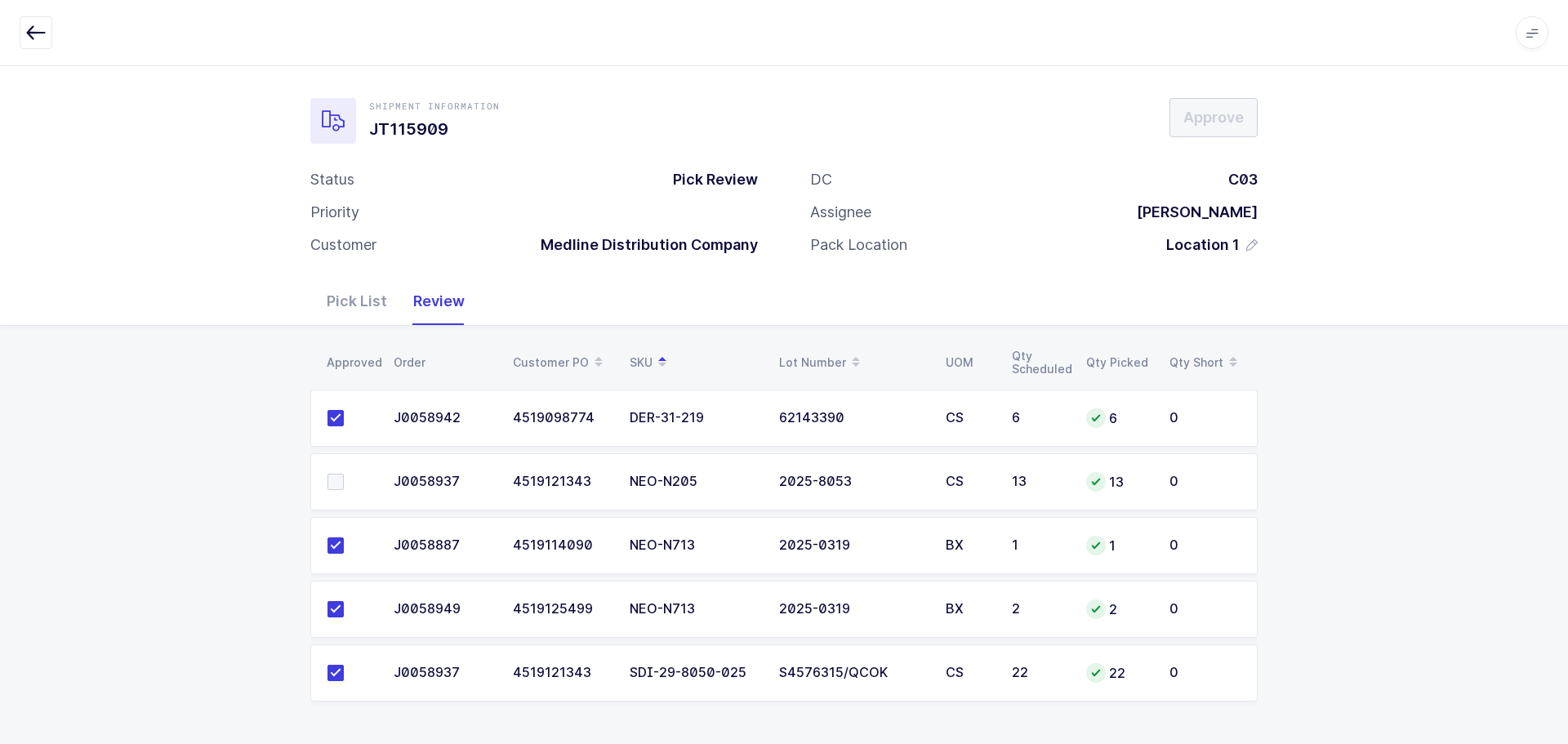
click at [31, 25] on icon "button" at bounding box center [36, 33] width 20 height 20
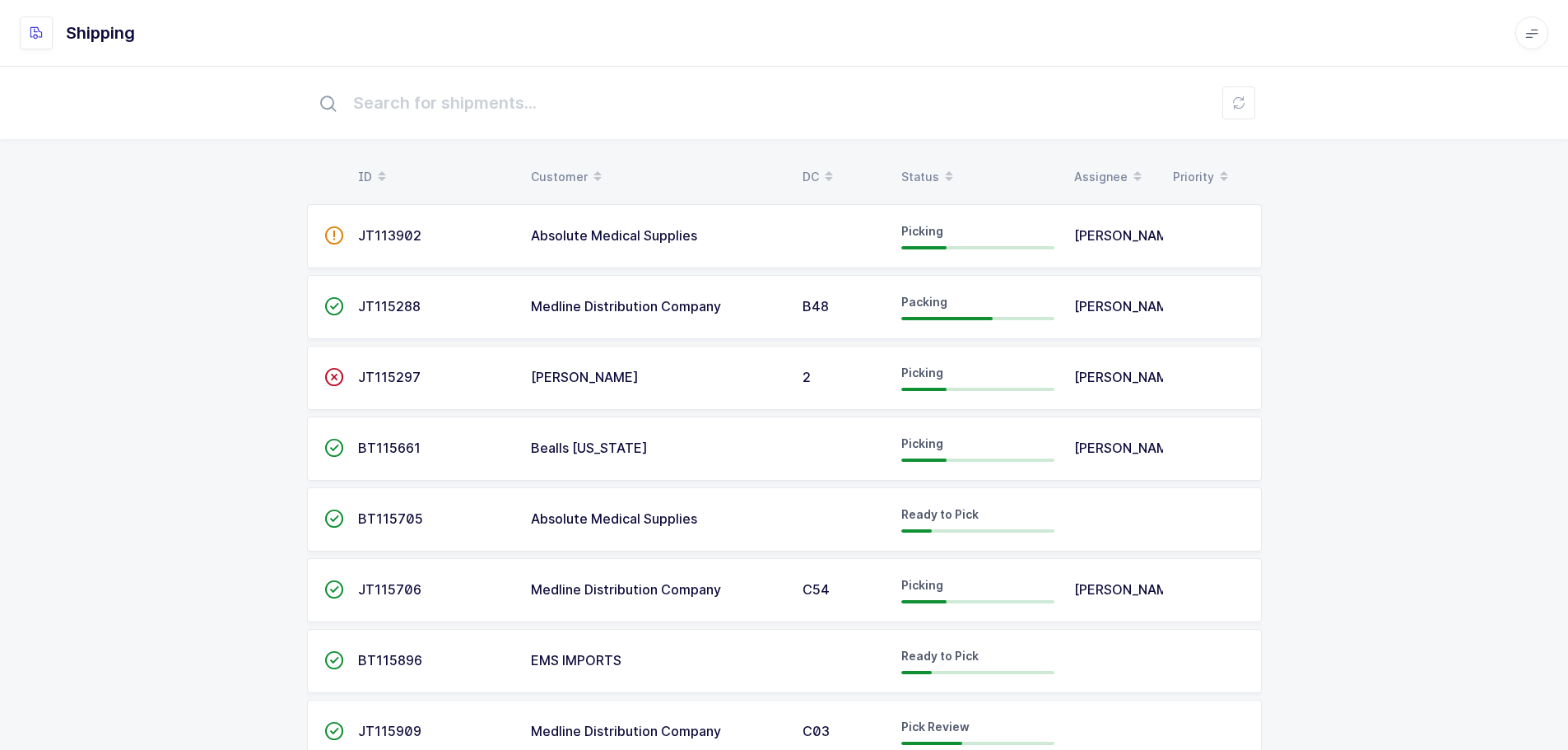
click at [912, 174] on div "Status" at bounding box center [977, 177] width 153 height 28
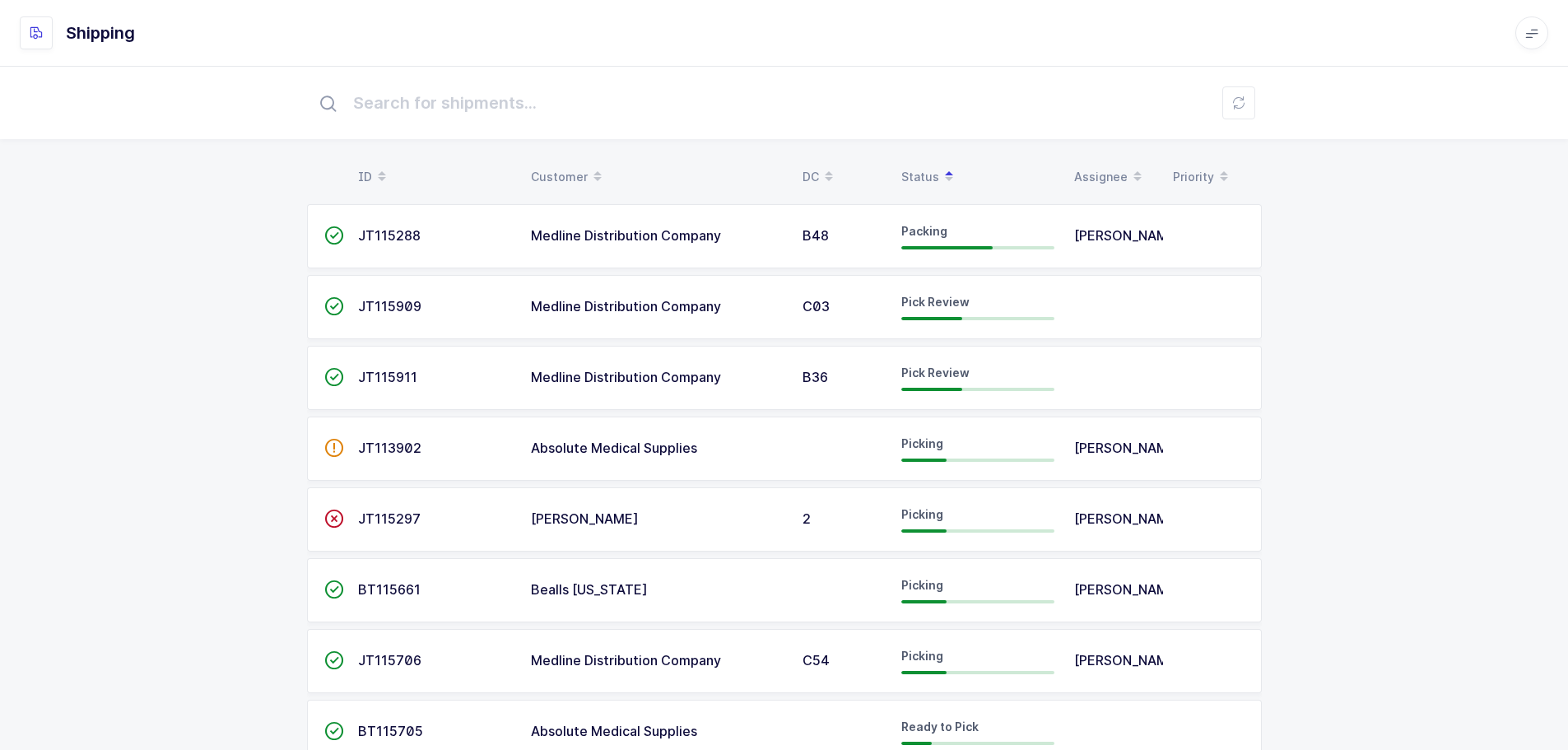
click at [934, 391] on div at bounding box center [932, 390] width 61 height 4
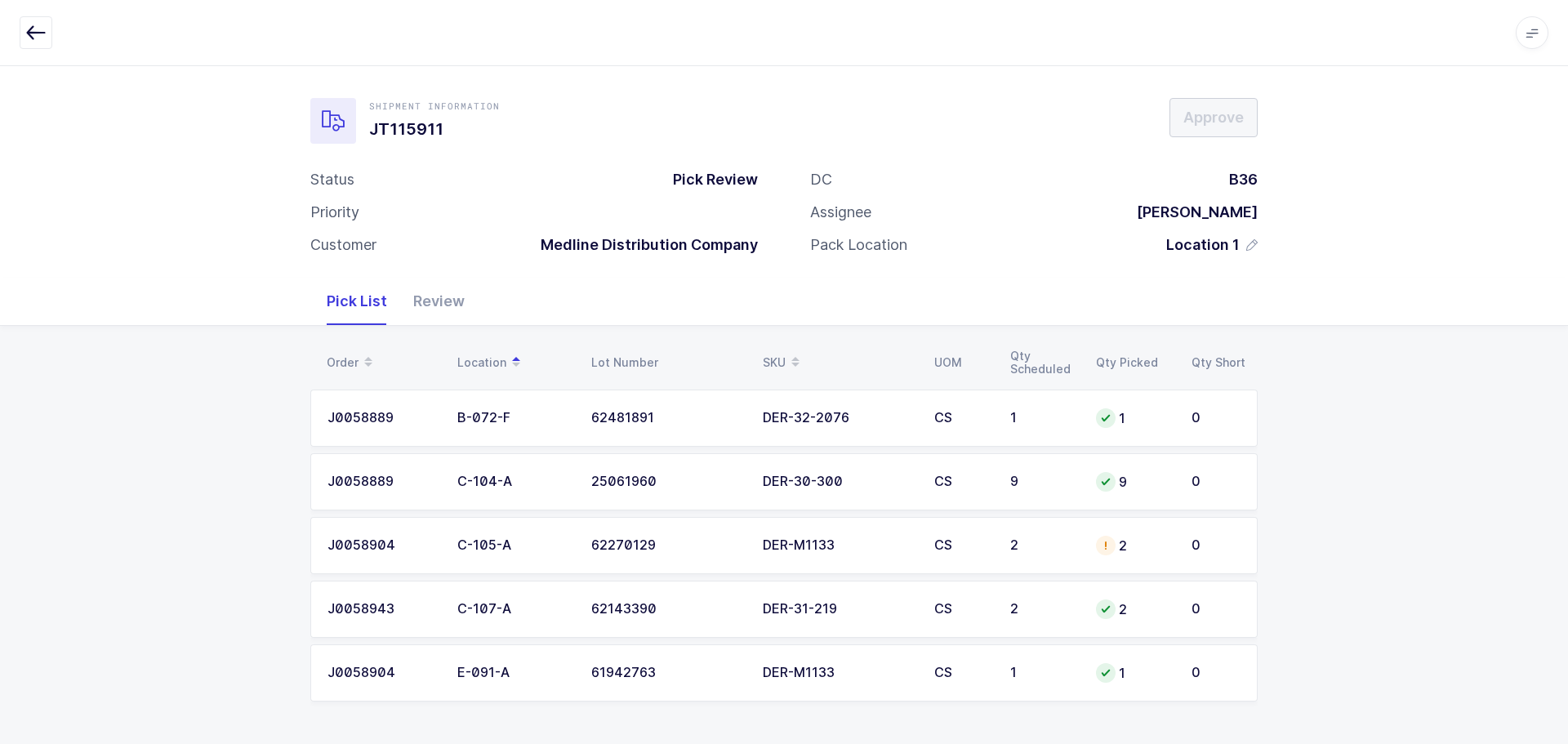
click at [1086, 555] on td "2" at bounding box center [1043, 545] width 86 height 57
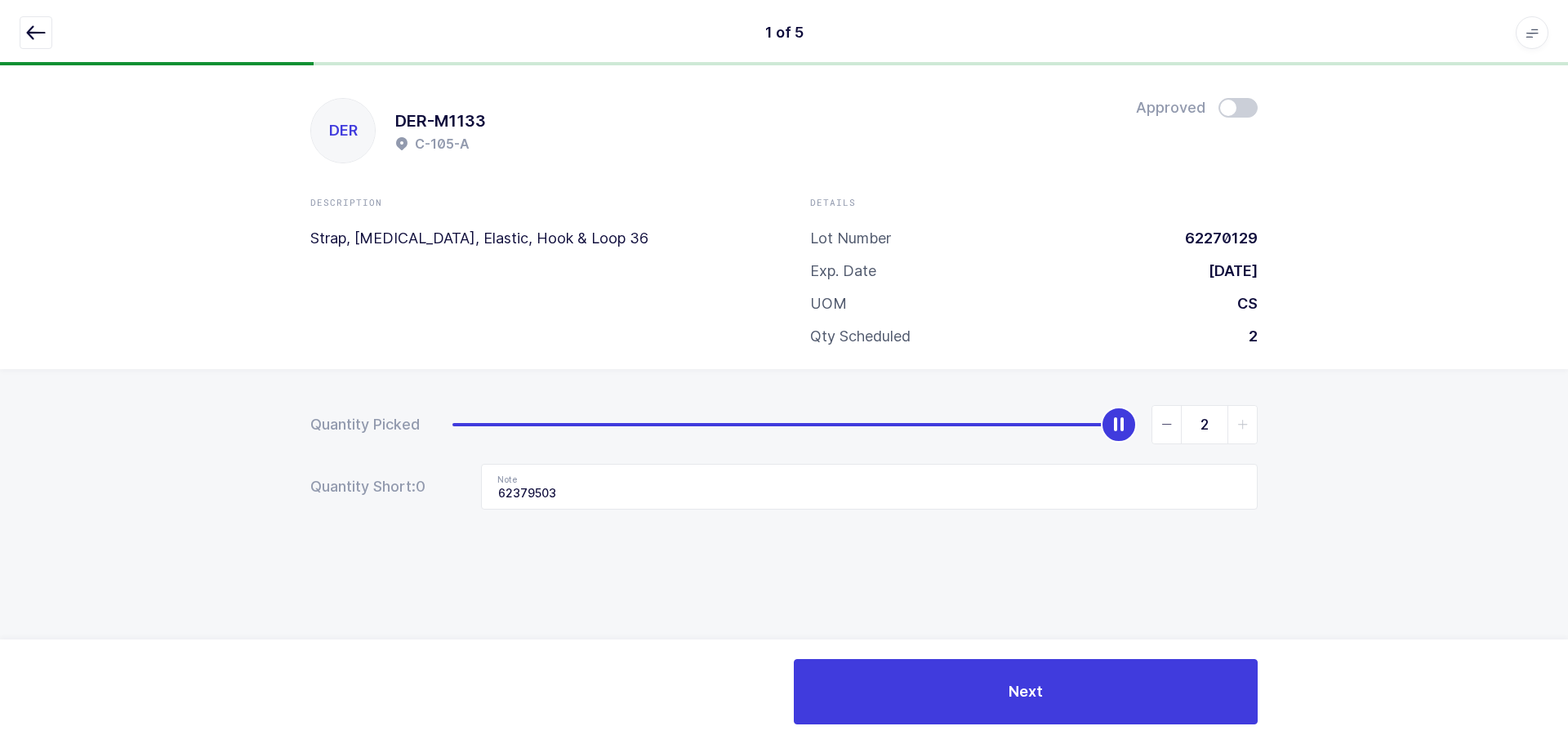
click at [47, 25] on button "button" at bounding box center [36, 33] width 33 height 33
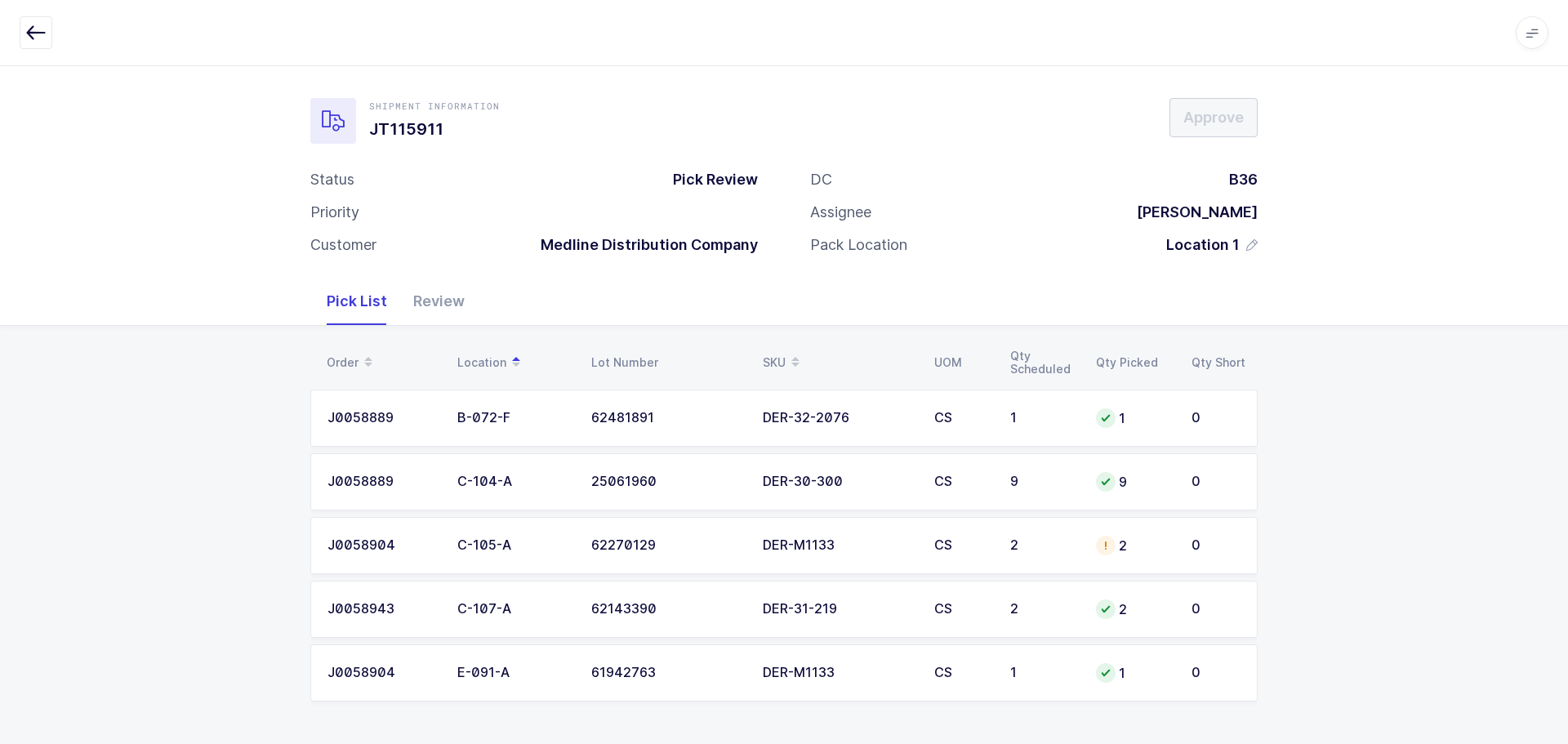
click at [1050, 545] on div "2" at bounding box center [1043, 545] width 66 height 15
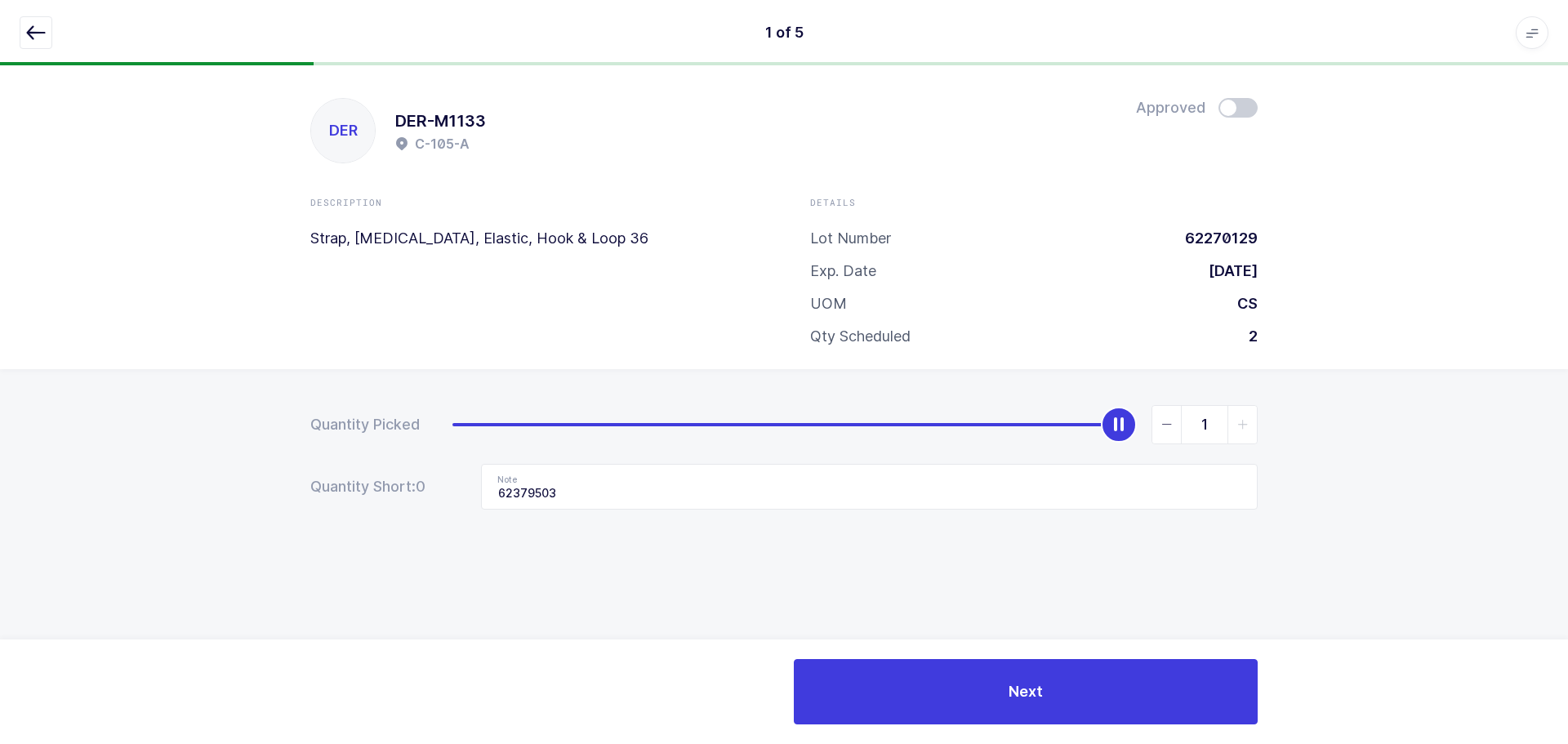
type input "0"
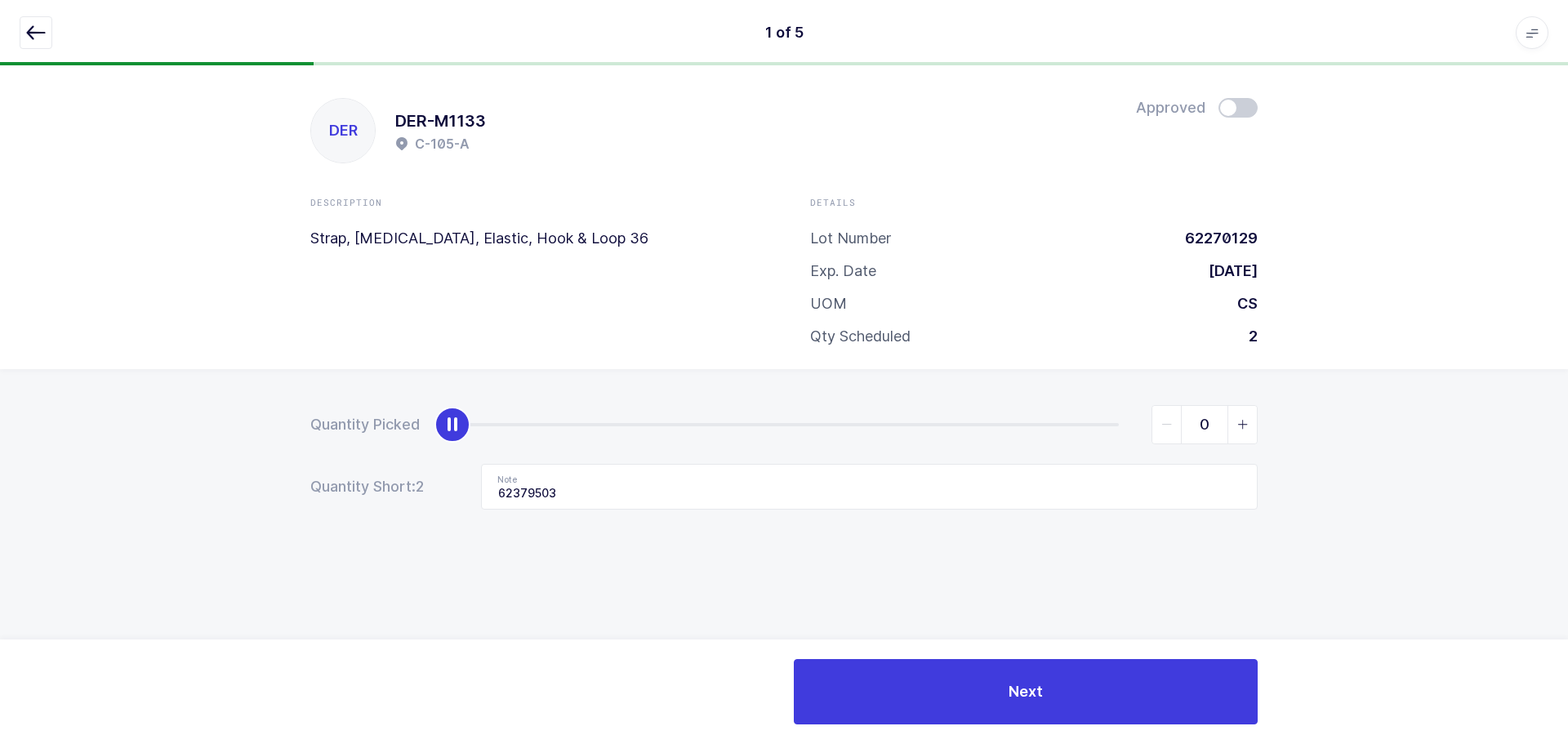
drag, startPoint x: 1118, startPoint y: 423, endPoint x: 430, endPoint y: 457, distance: 688.8
click at [430, 458] on form "Quantity Picked 0 Quantity Short: 2 Note 62379503" at bounding box center [784, 457] width 947 height 105
drag, startPoint x: 634, startPoint y: 481, endPoint x: 449, endPoint y: 483, distance: 185.0
click at [449, 483] on div "Quantity Short: 2 Note 62379503" at bounding box center [784, 487] width 947 height 45
click at [39, 29] on icon "button" at bounding box center [36, 33] width 20 height 20
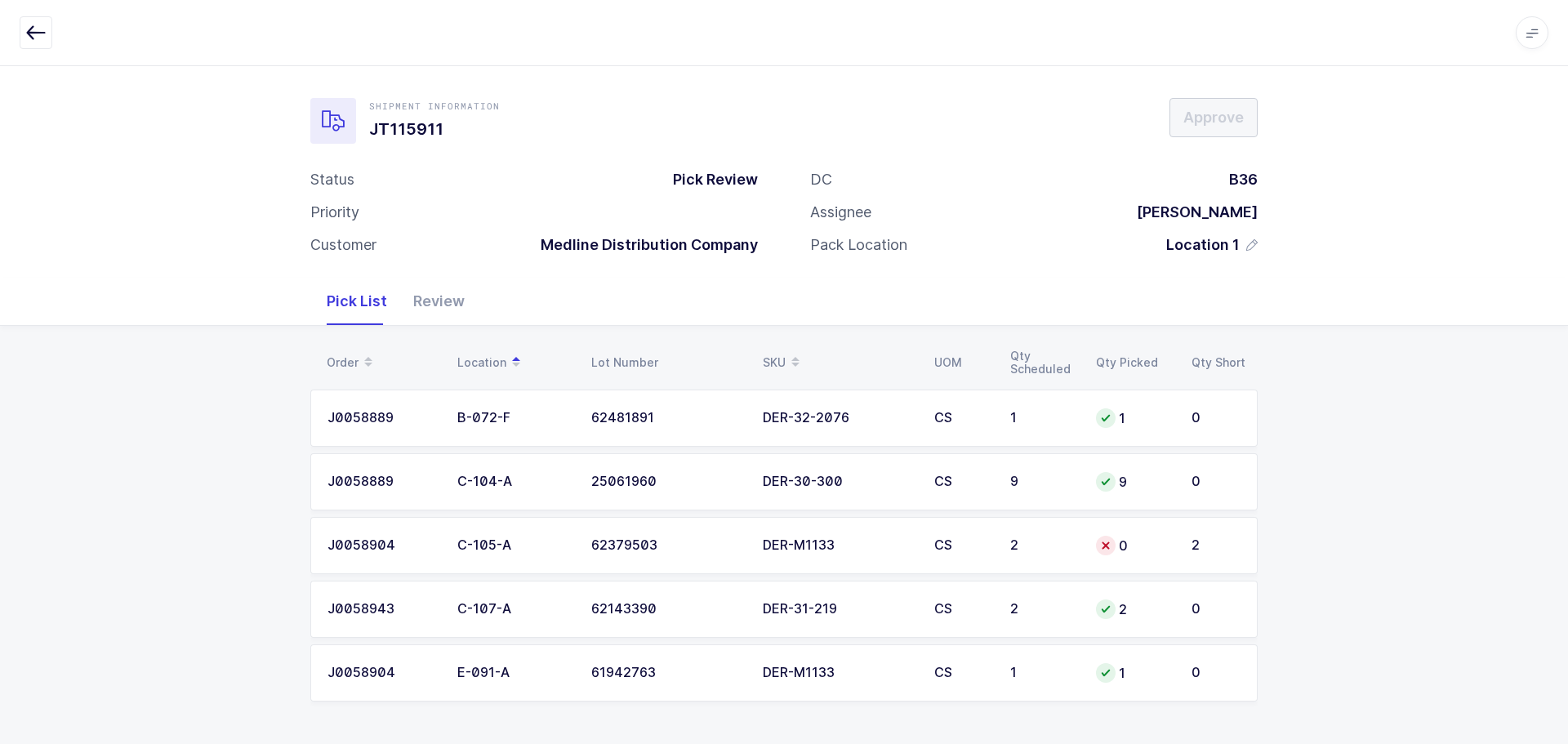
click at [1360, 434] on div "Order Location Lot Number SKU UOM Qty Scheduled Qty Picked Qty Short J0058889 B…" at bounding box center [784, 533] width 1568 height 415
click at [877, 533] on td "DER-M1133" at bounding box center [838, 545] width 171 height 57
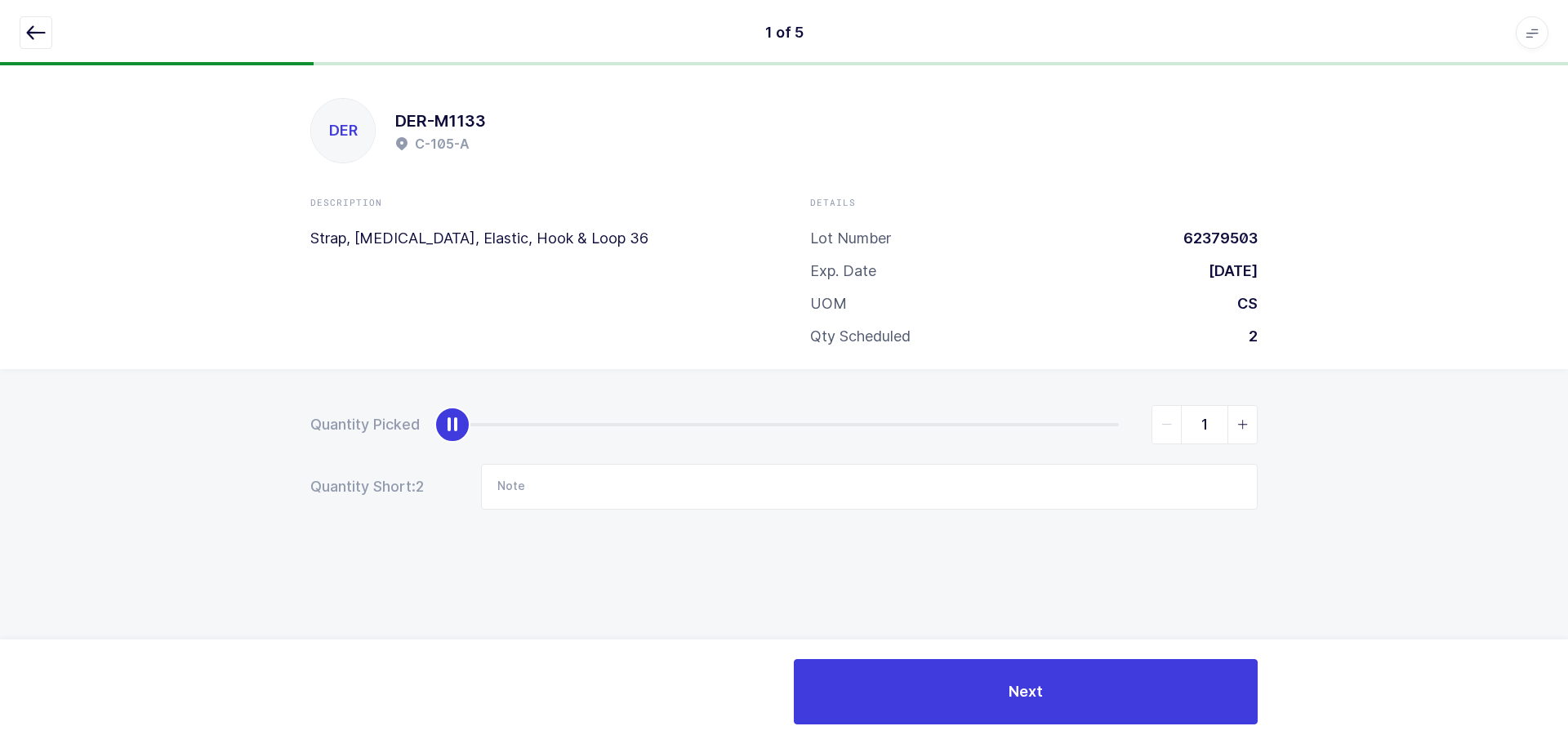
type input "2"
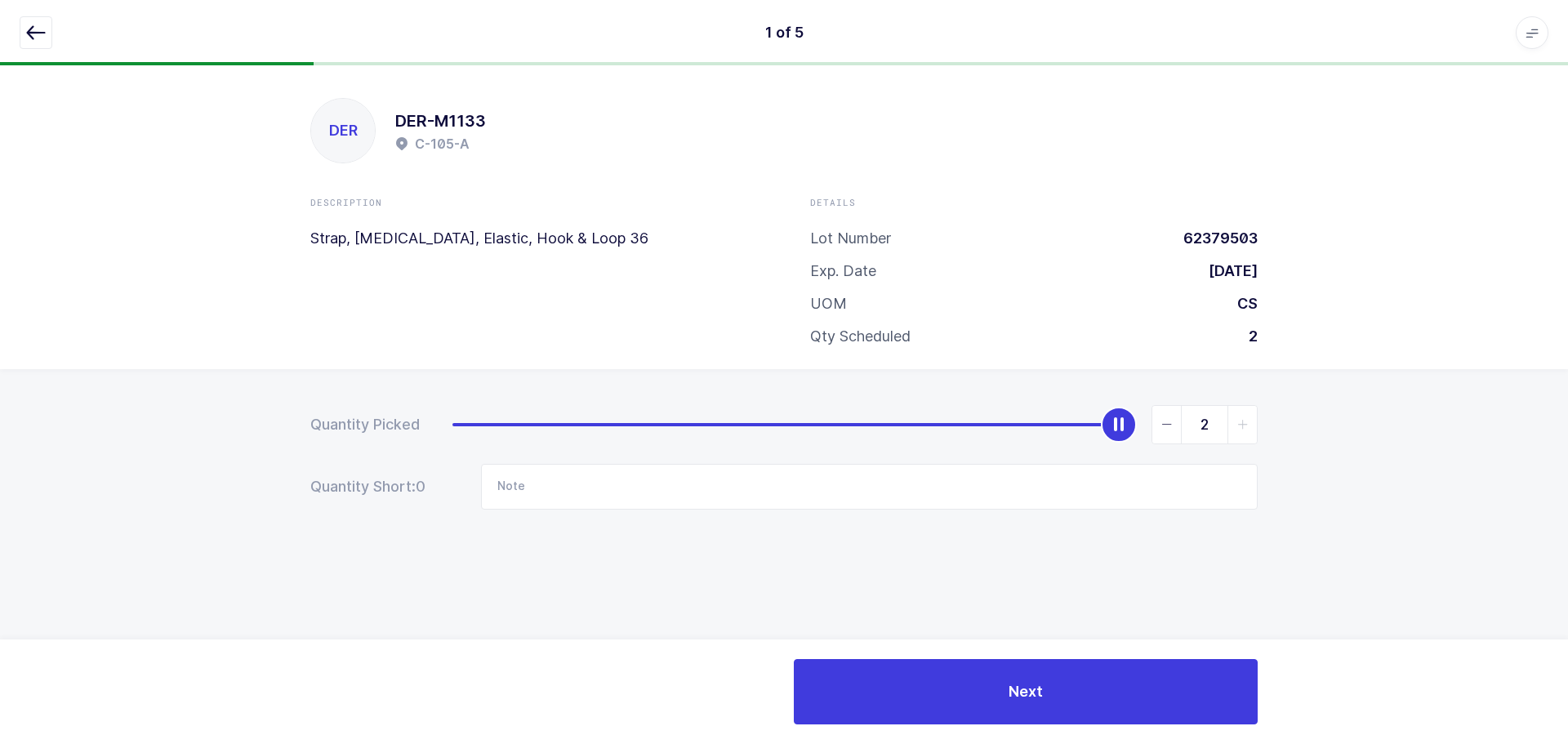
drag, startPoint x: 457, startPoint y: 417, endPoint x: 1239, endPoint y: 388, distance: 782.5
click at [1239, 388] on div "Quantity Picked 2 Quantity Short: 0 Note" at bounding box center [784, 514] width 1568 height 290
click at [33, 29] on icon "button" at bounding box center [36, 33] width 20 height 20
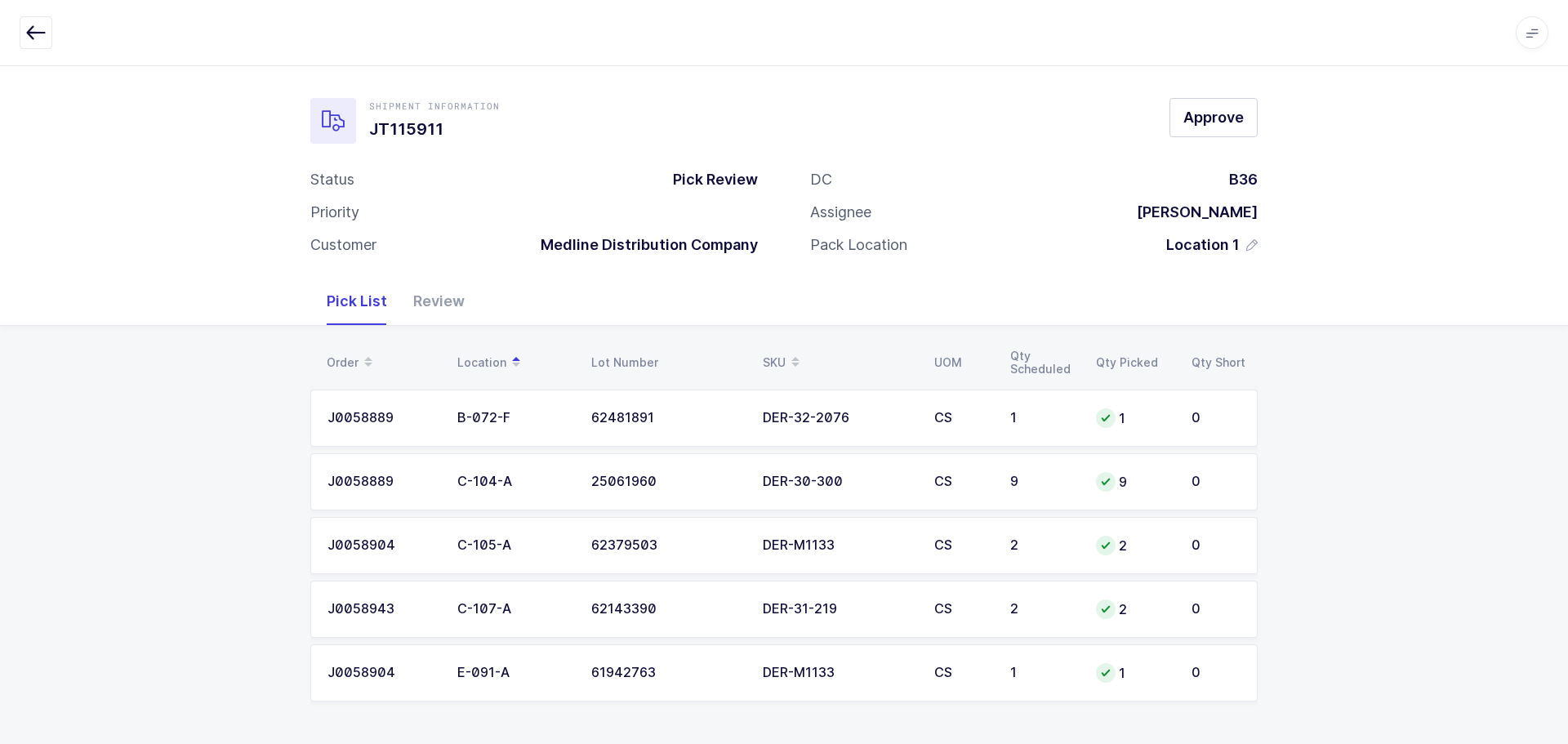
click at [452, 297] on div "Review" at bounding box center [439, 301] width 77 height 47
